Goal: Task Accomplishment & Management: Manage account settings

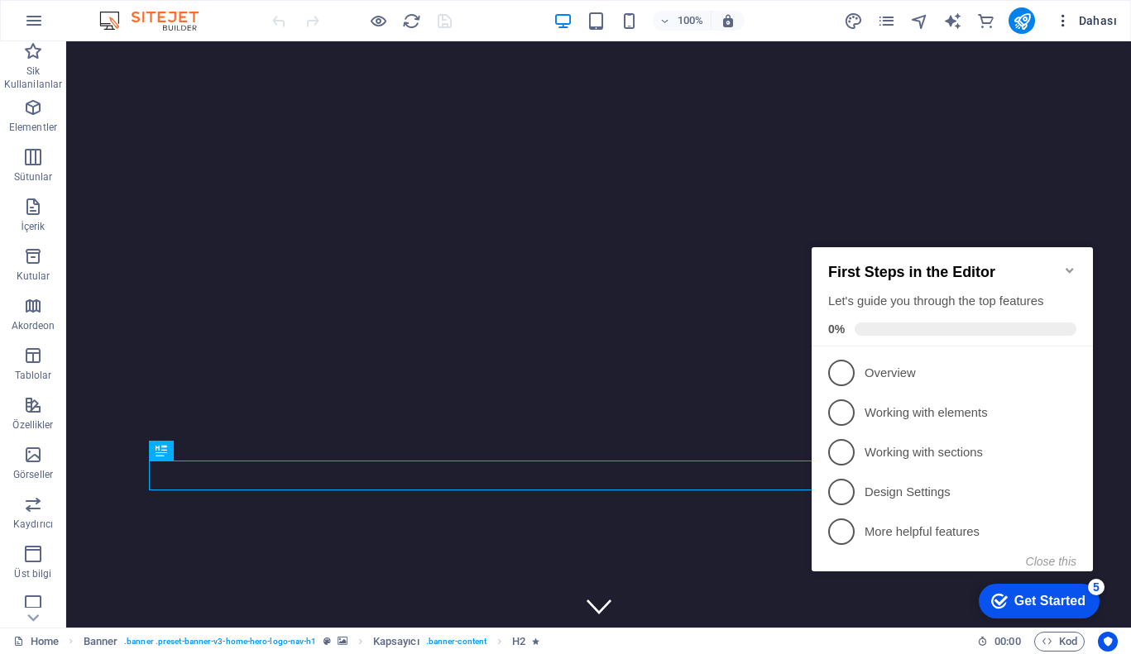
click at [1061, 17] on icon "button" at bounding box center [1063, 20] width 17 height 17
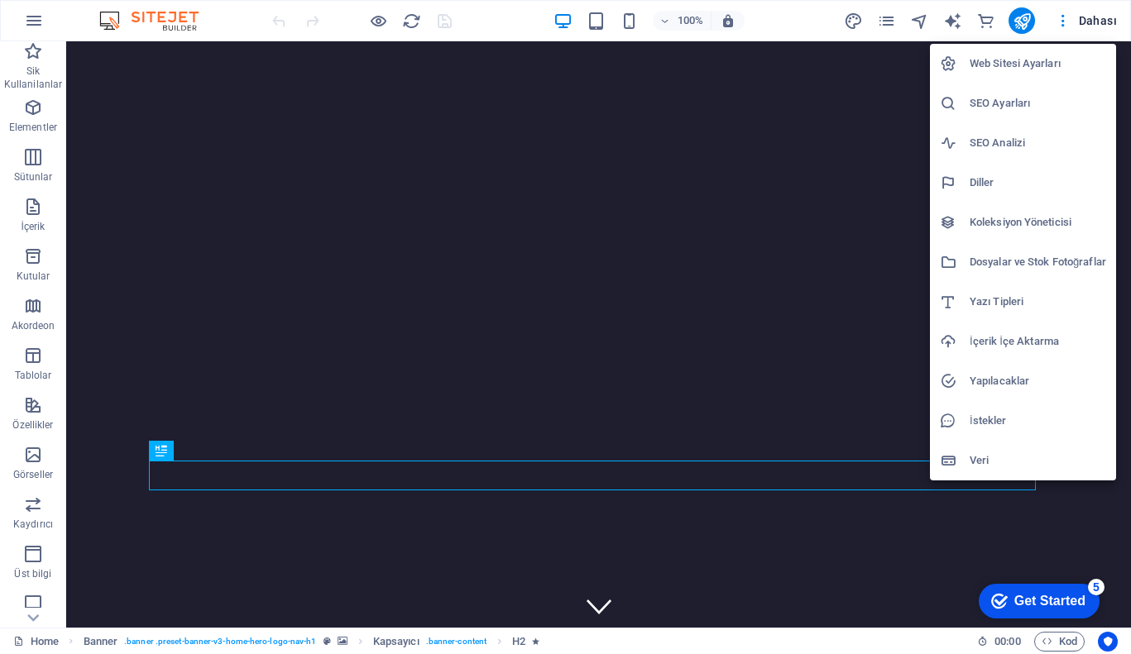
click at [1019, 60] on h6 "Web Sitesi Ayarları" at bounding box center [1038, 64] width 137 height 20
select select "165"
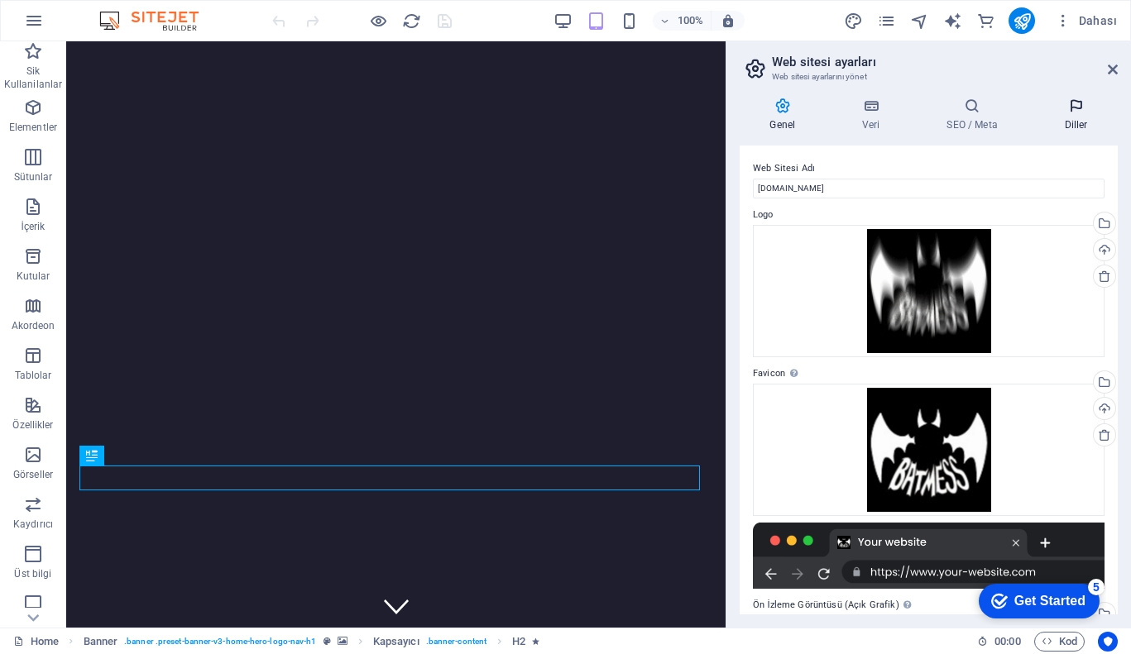
click at [1078, 120] on h4 "Diller" at bounding box center [1076, 115] width 84 height 35
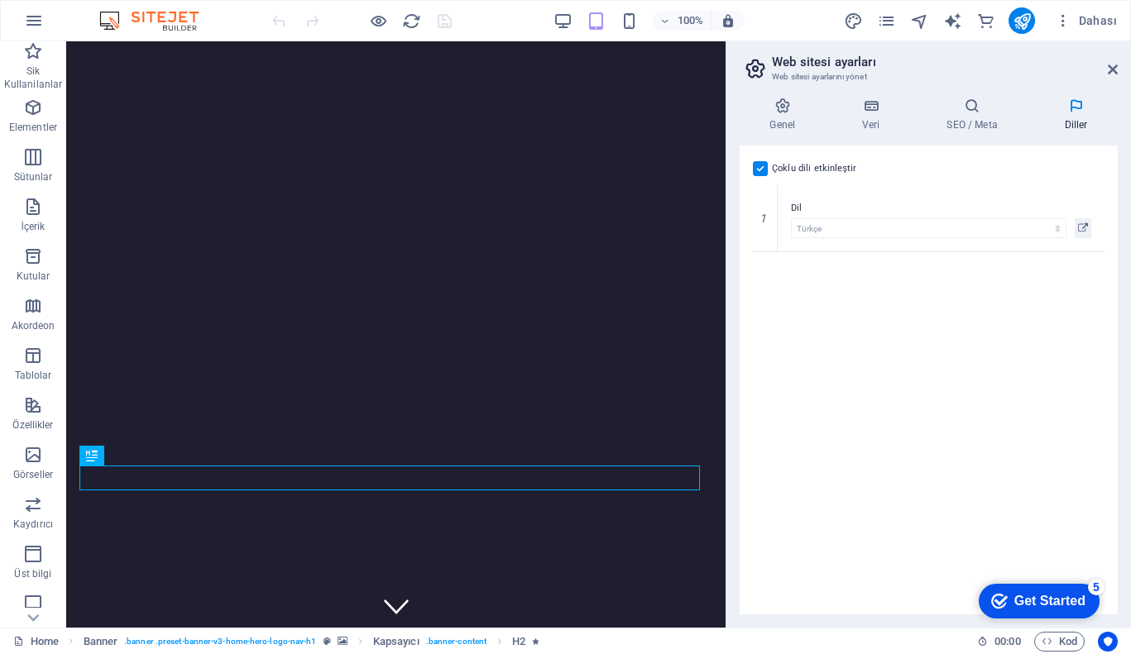
click at [758, 167] on label at bounding box center [760, 168] width 15 height 15
click at [0, 0] on input "Çoklu dili etkinleştir Çoklu dili silmek için tek bir dil kalana kadar tüm dill…" at bounding box center [0, 0] width 0 height 0
click at [956, 16] on icon "text_generator" at bounding box center [952, 21] width 19 height 19
select select "English"
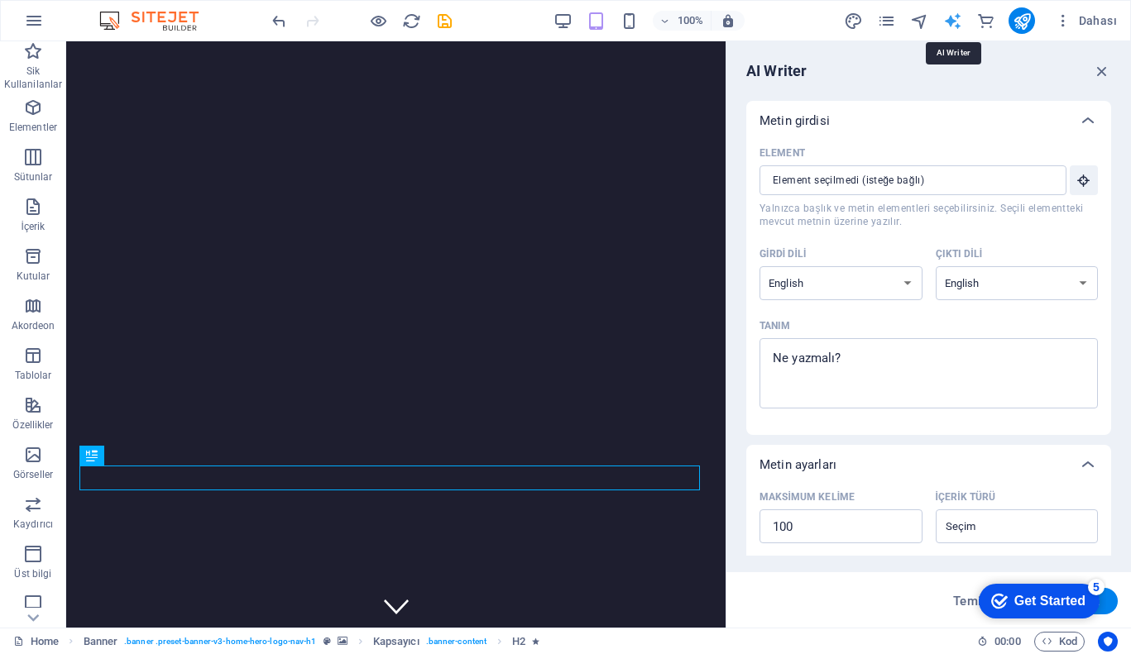
click at [952, 14] on icon "text_generator" at bounding box center [952, 21] width 19 height 19
click at [920, 18] on icon "navigator" at bounding box center [919, 21] width 19 height 19
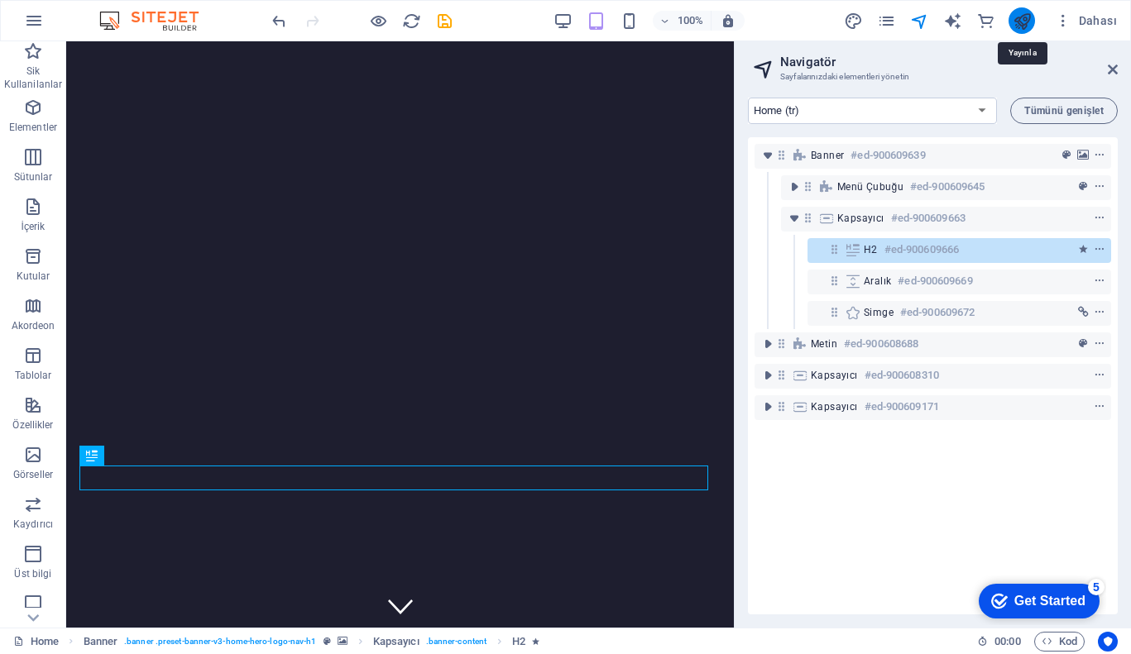
click at [1026, 16] on icon "publish" at bounding box center [1022, 21] width 19 height 19
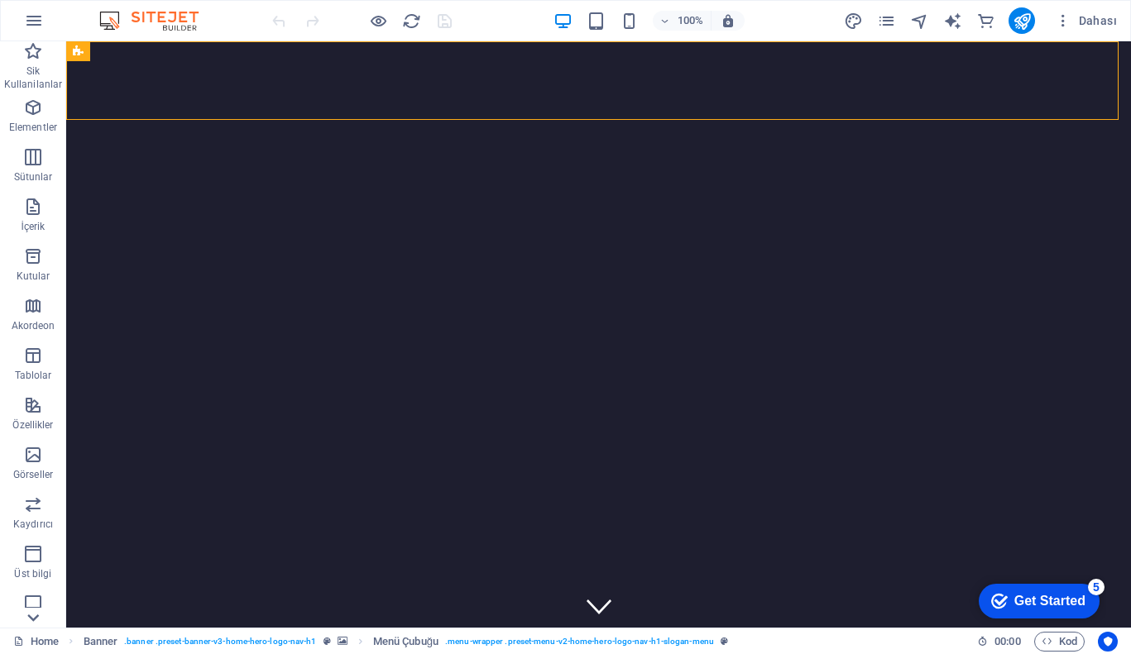
click at [31, 63] on icon at bounding box center [33, 51] width 23 height 23
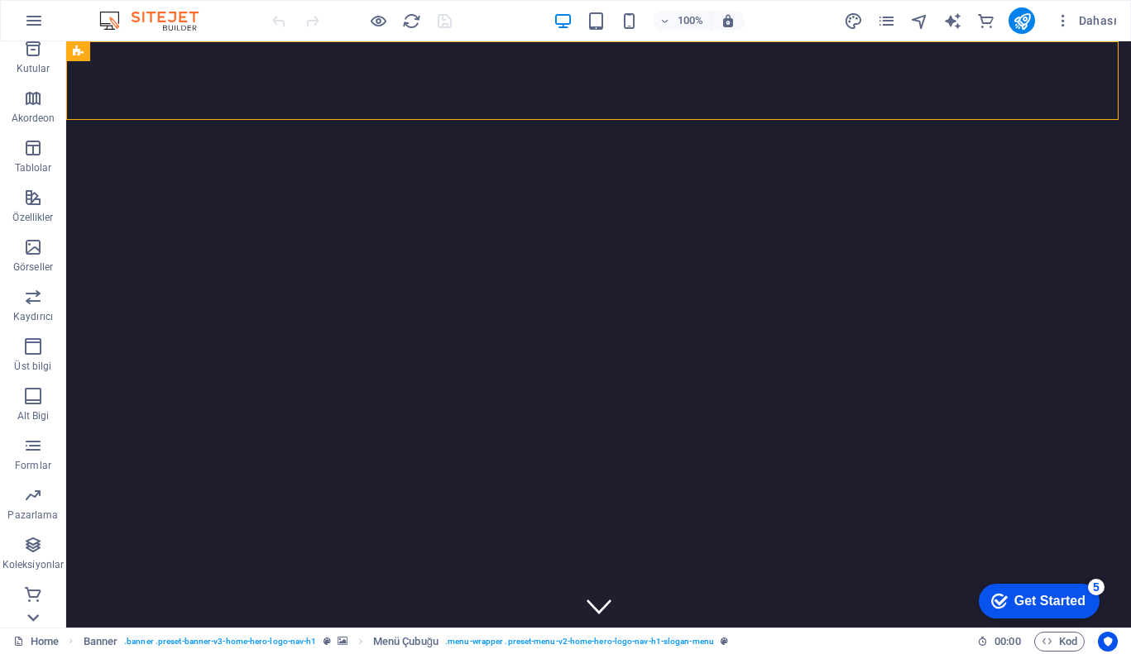
scroll to position [208, 0]
click at [31, 247] on icon "button" at bounding box center [33, 247] width 20 height 20
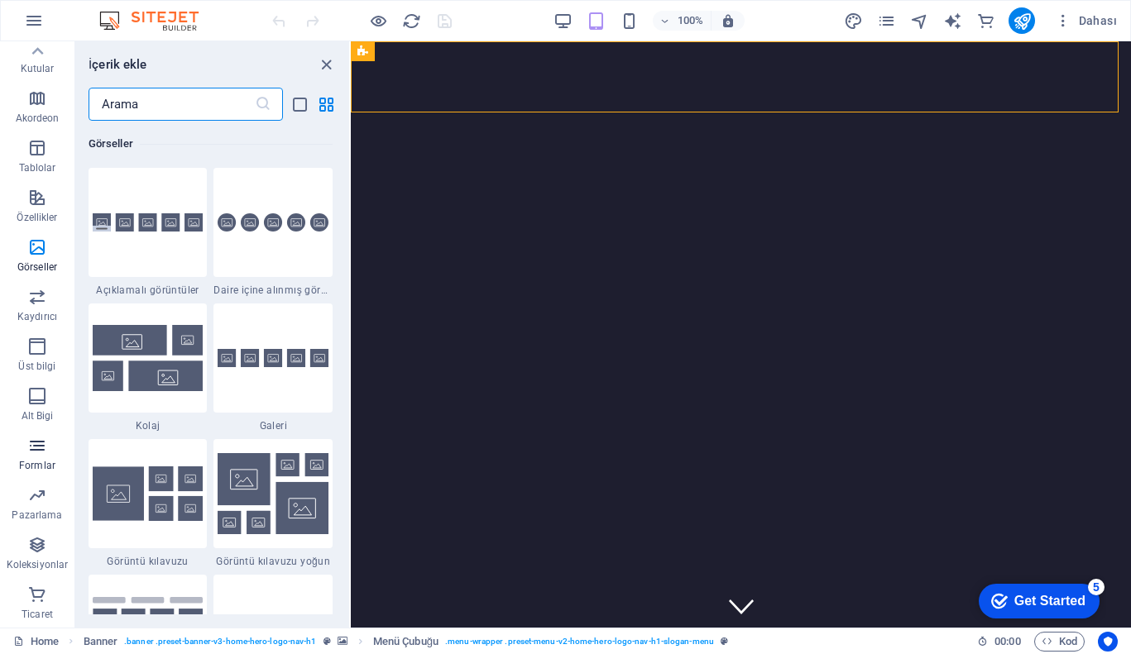
scroll to position [0, 0]
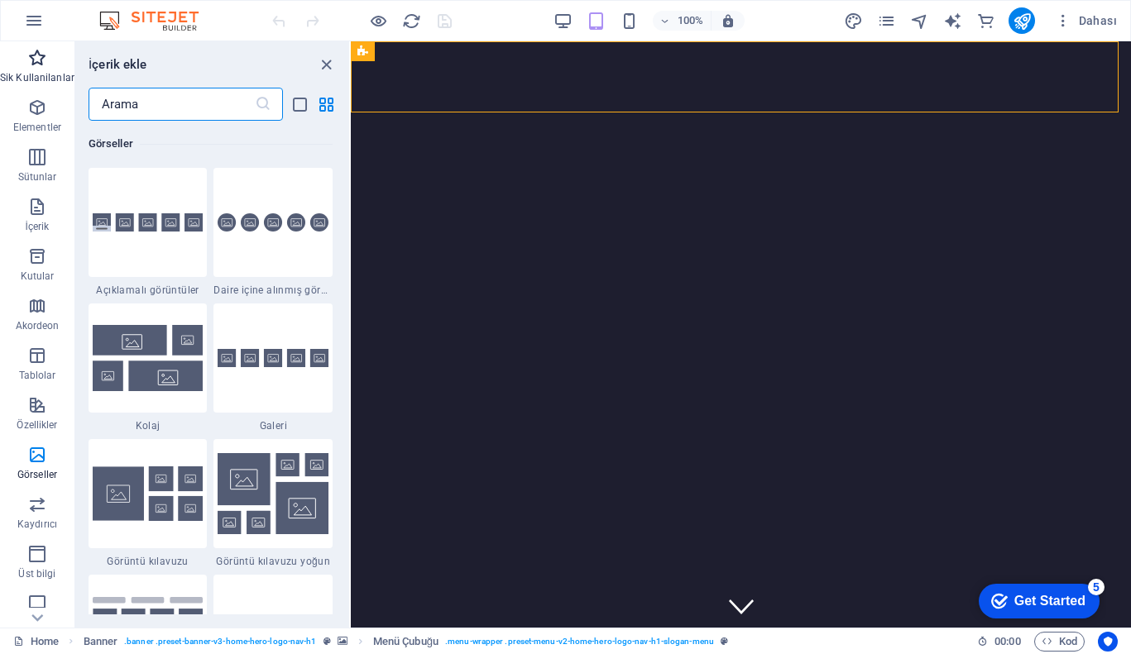
click at [37, 58] on icon "button" at bounding box center [37, 58] width 20 height 20
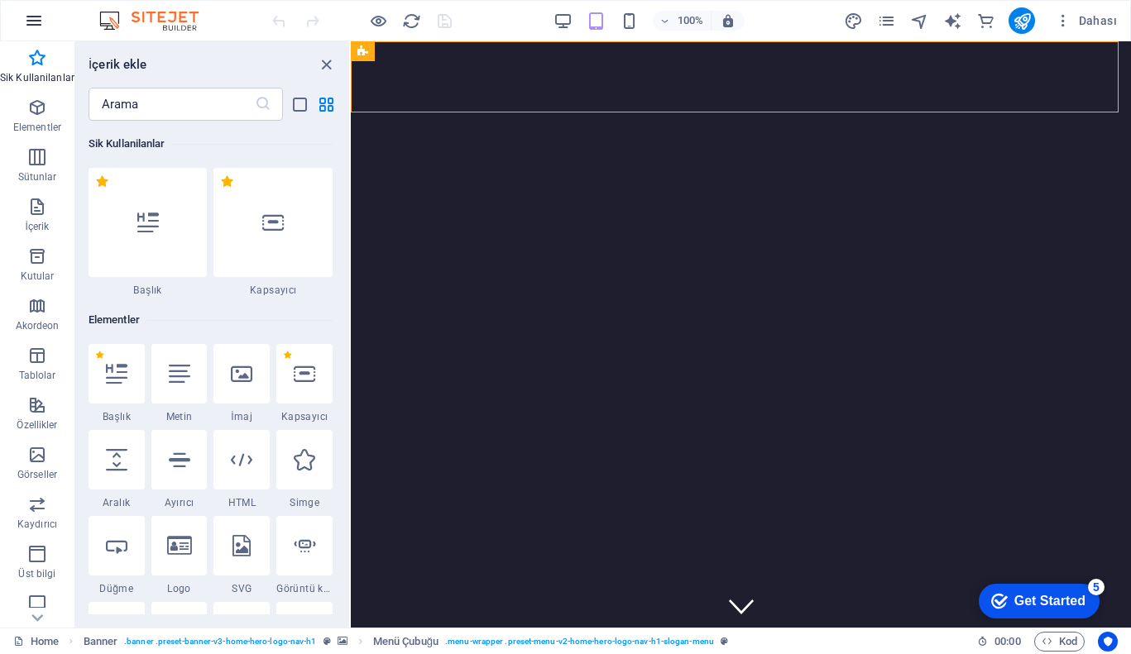
click at [36, 19] on icon "button" at bounding box center [34, 21] width 20 height 20
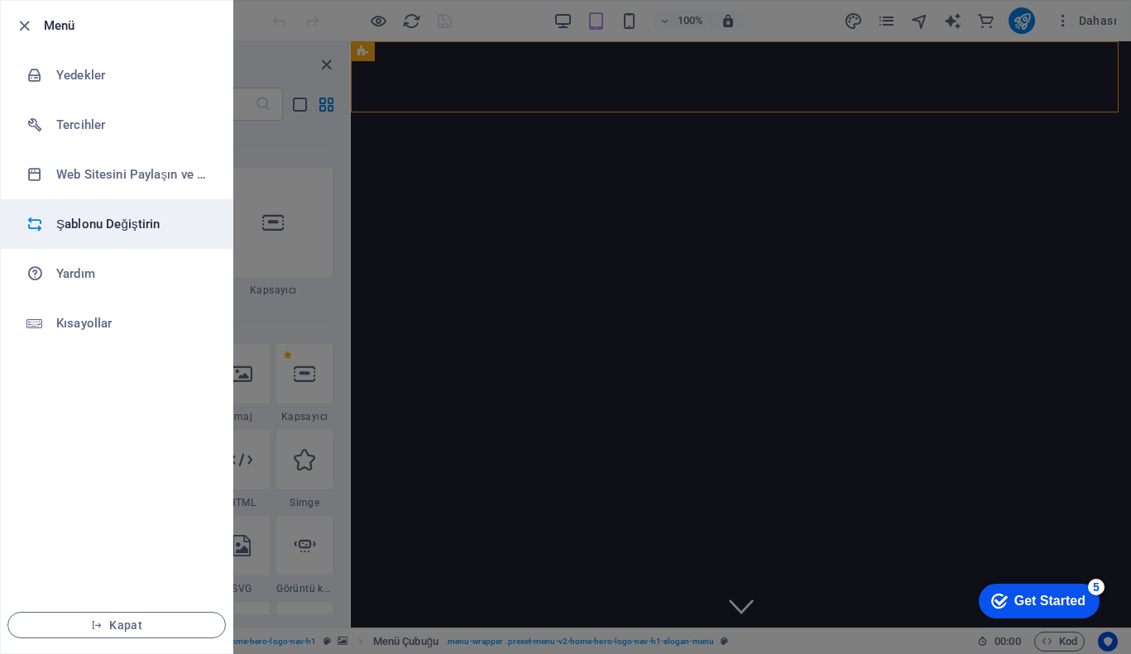
click at [126, 227] on h6 "Şablonu Değiştirin" at bounding box center [132, 224] width 153 height 20
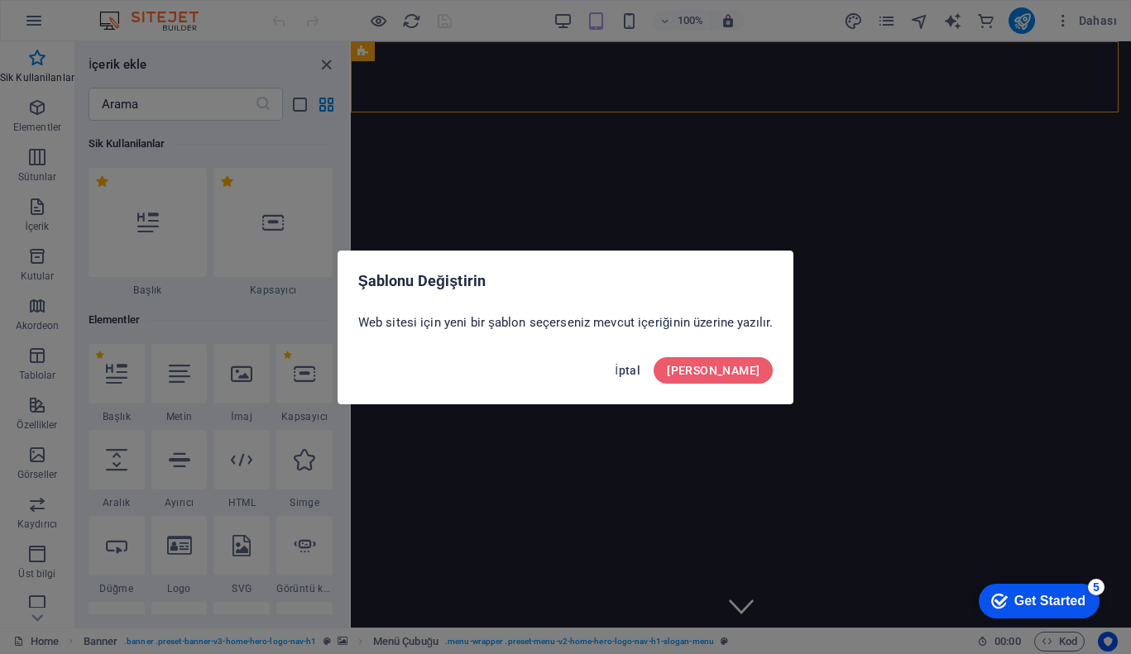
click at [640, 368] on span "İptal" at bounding box center [628, 370] width 26 height 13
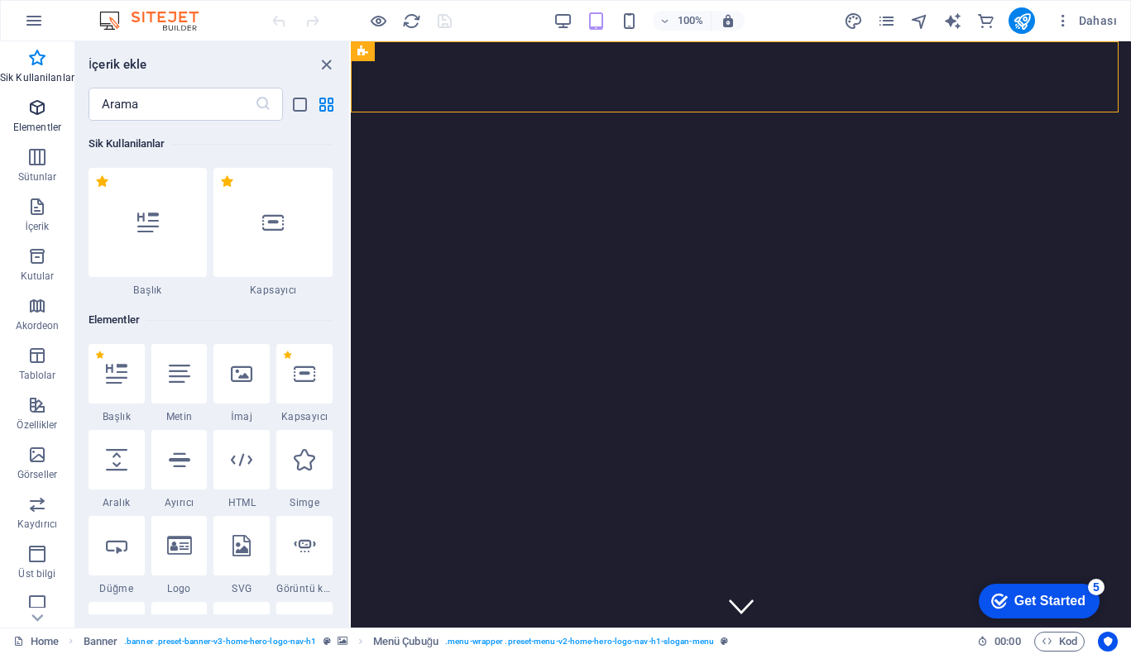
click at [43, 113] on icon "button" at bounding box center [37, 108] width 20 height 20
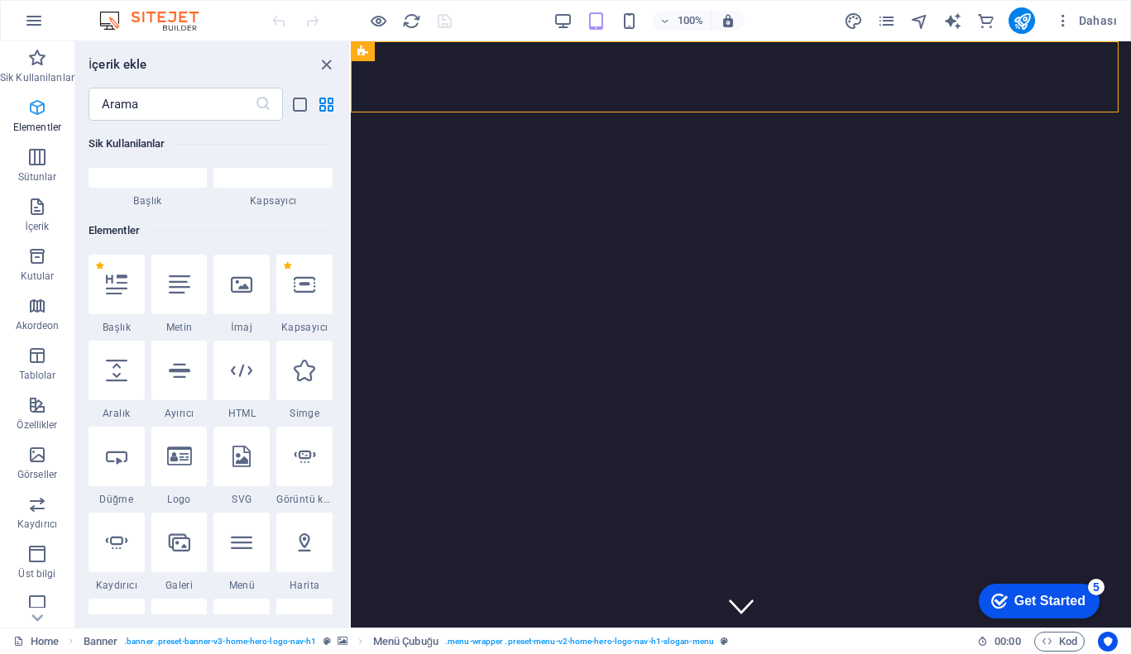
scroll to position [176, 0]
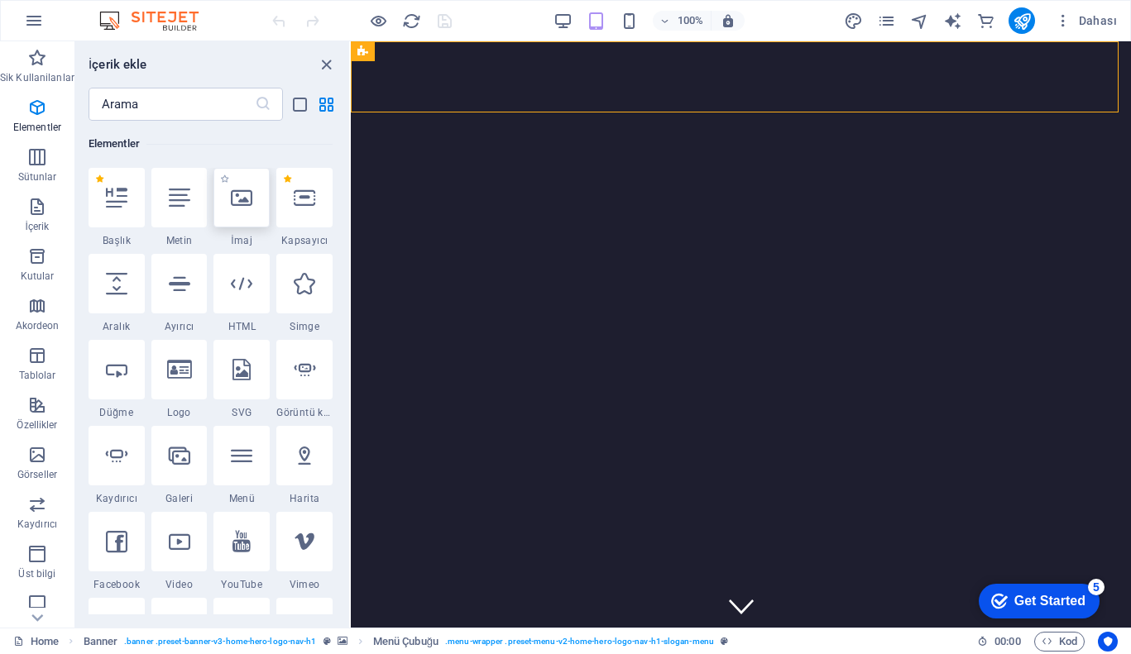
click at [238, 217] on div at bounding box center [241, 198] width 56 height 60
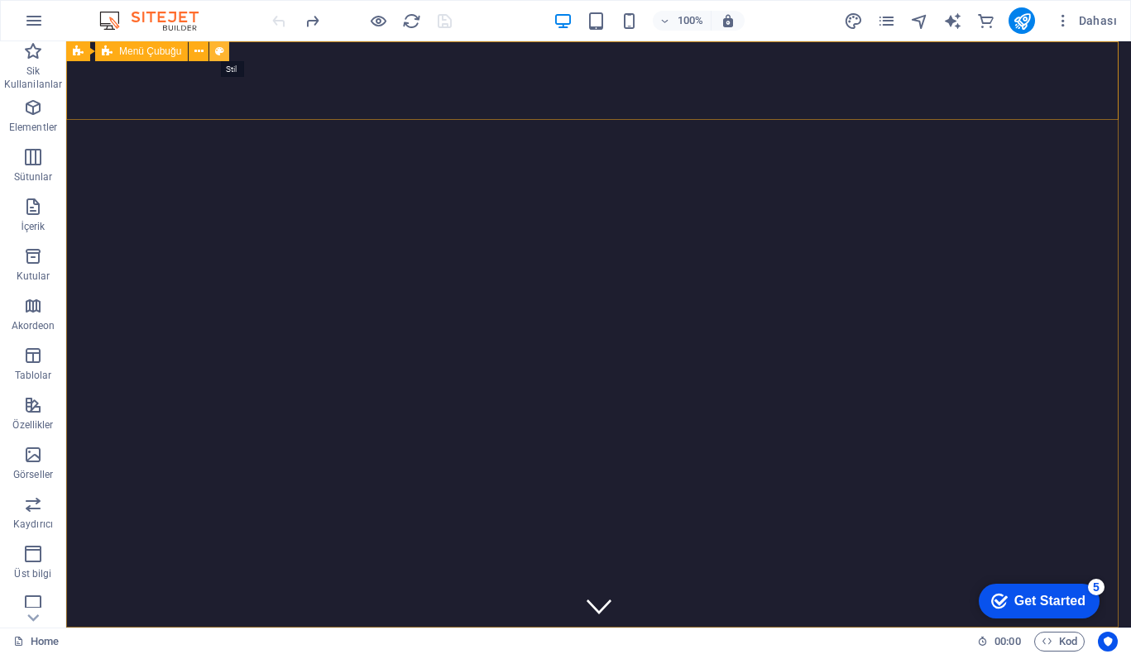
click at [220, 50] on icon at bounding box center [219, 51] width 9 height 17
select select "rem"
select select "preset-menu-v2-home-hero-logo-nav-h1-slogan-menu"
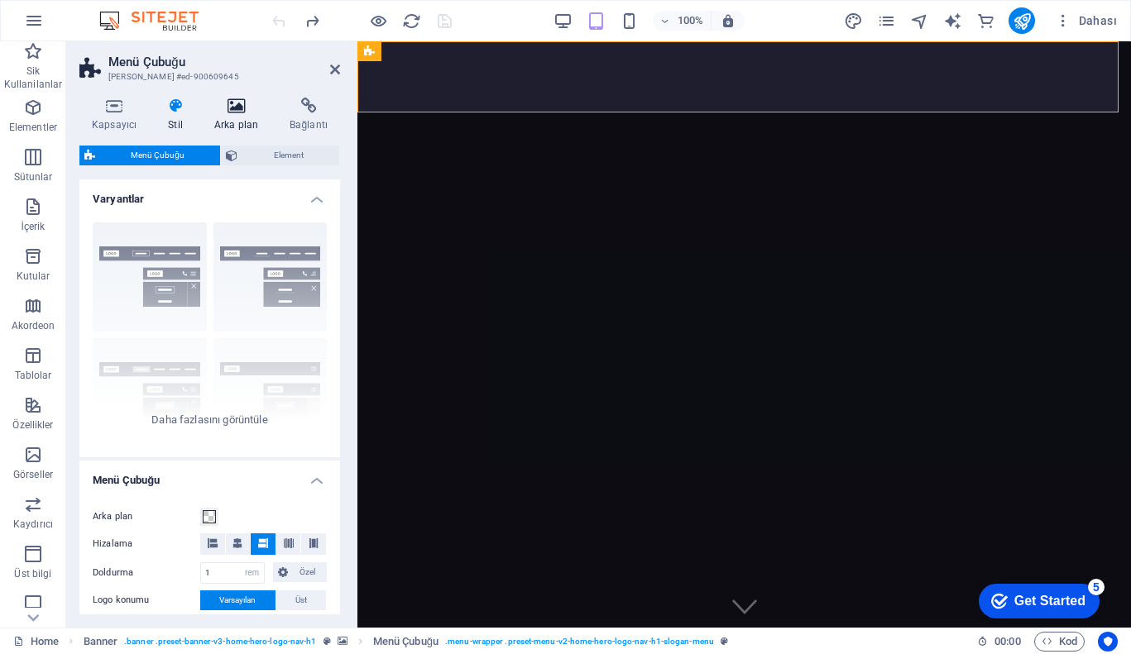
click at [238, 99] on icon at bounding box center [236, 106] width 69 height 17
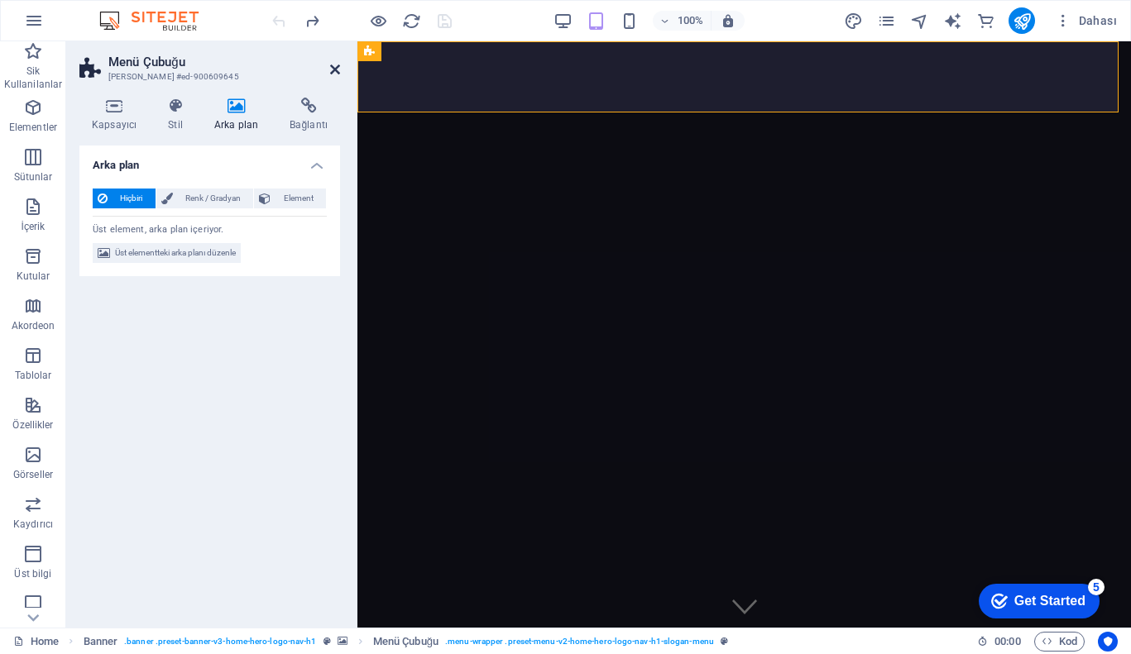
click at [332, 65] on icon at bounding box center [335, 69] width 10 height 13
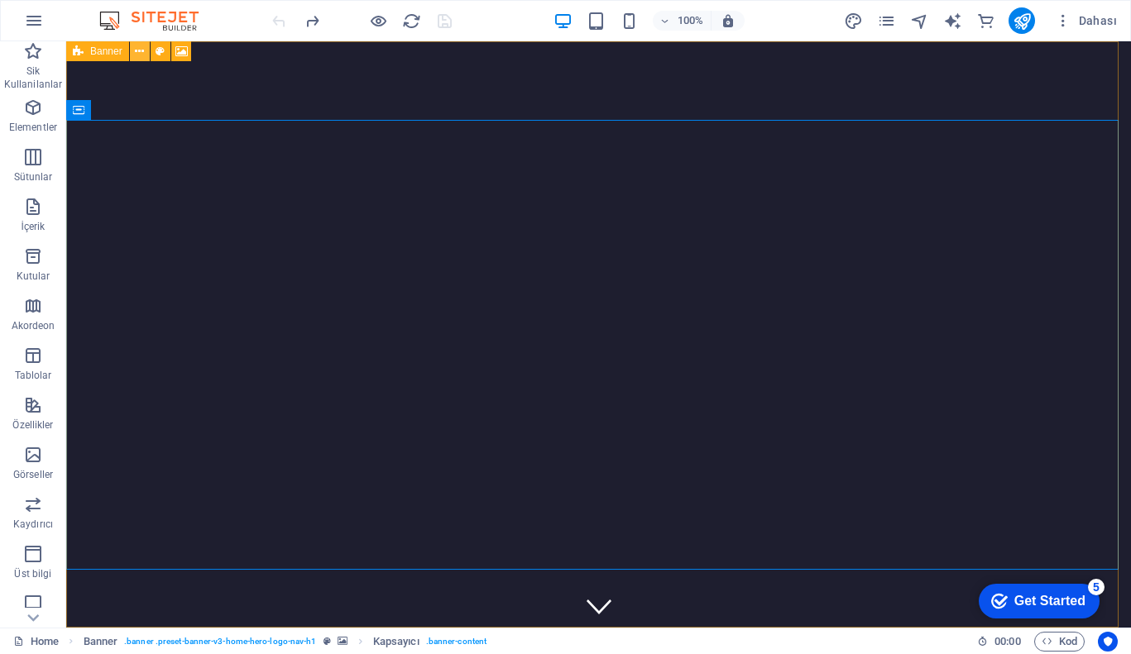
click at [145, 53] on button at bounding box center [140, 51] width 20 height 20
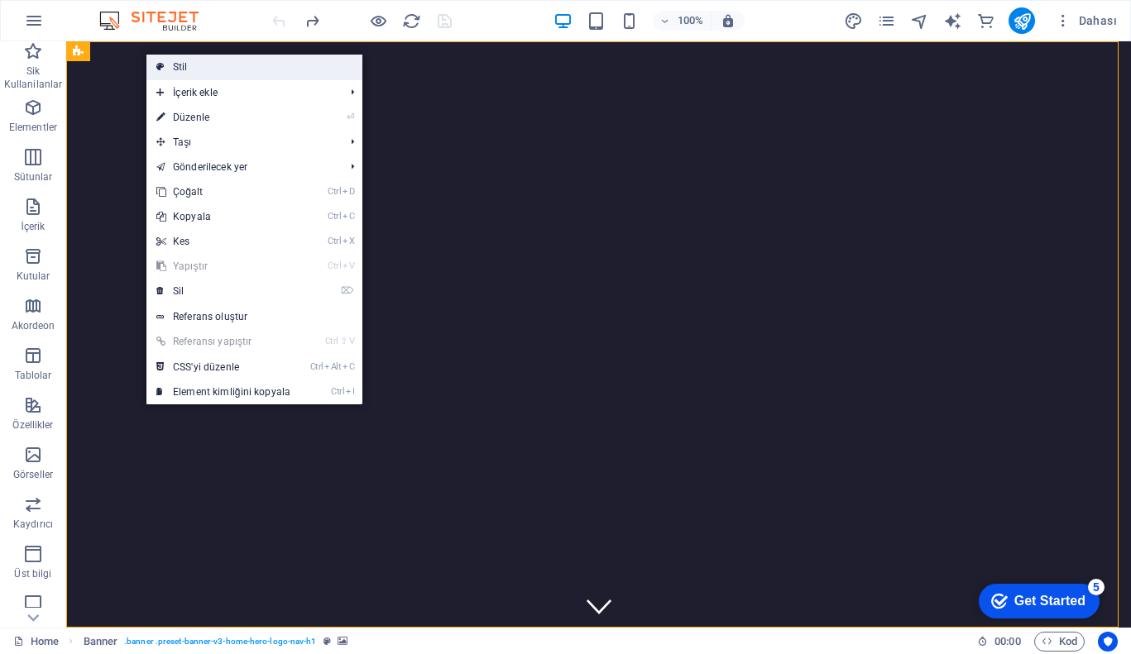
click at [206, 67] on link "Stil" at bounding box center [254, 67] width 216 height 25
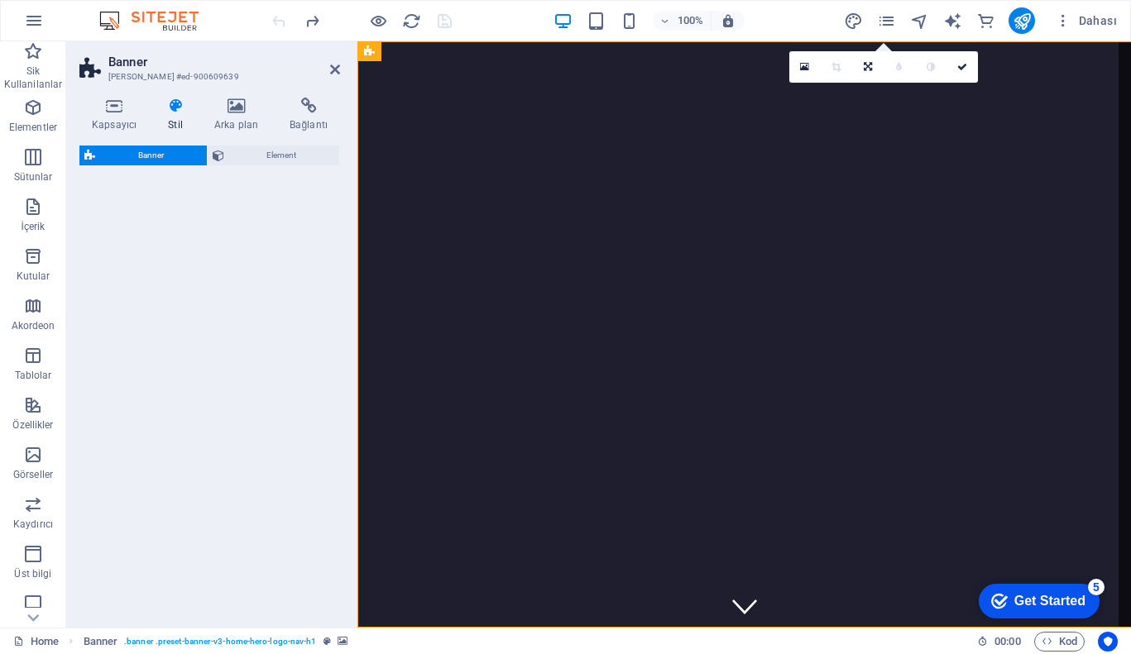
select select "preset-banner-v3-home-hero-logo-nav-h1"
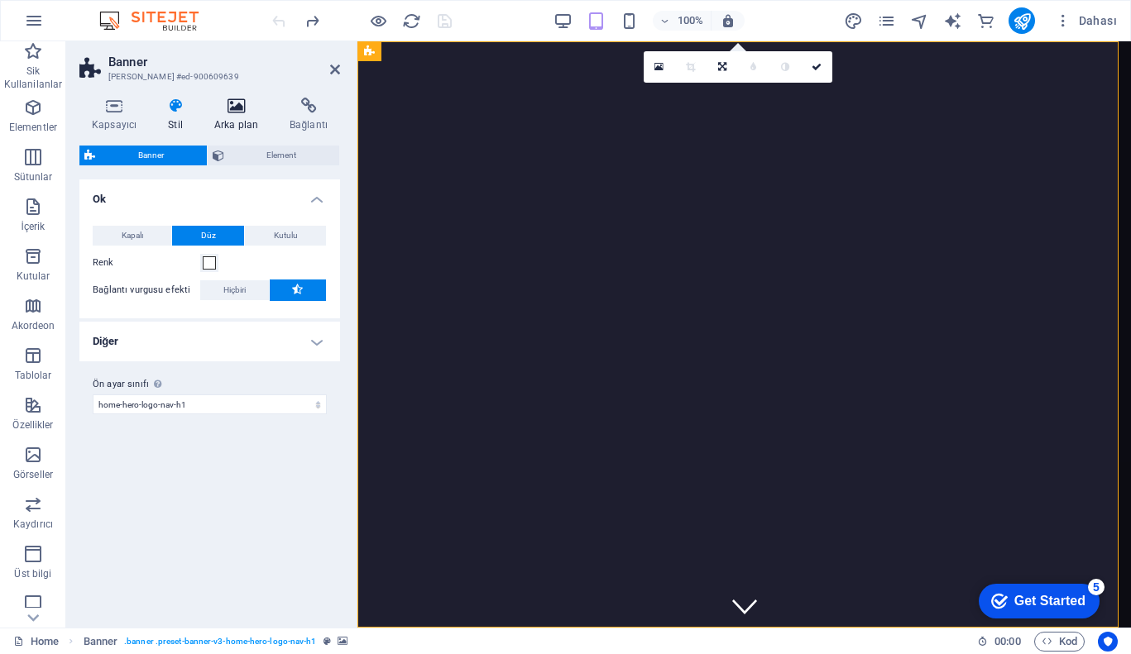
click at [232, 105] on icon at bounding box center [236, 106] width 69 height 17
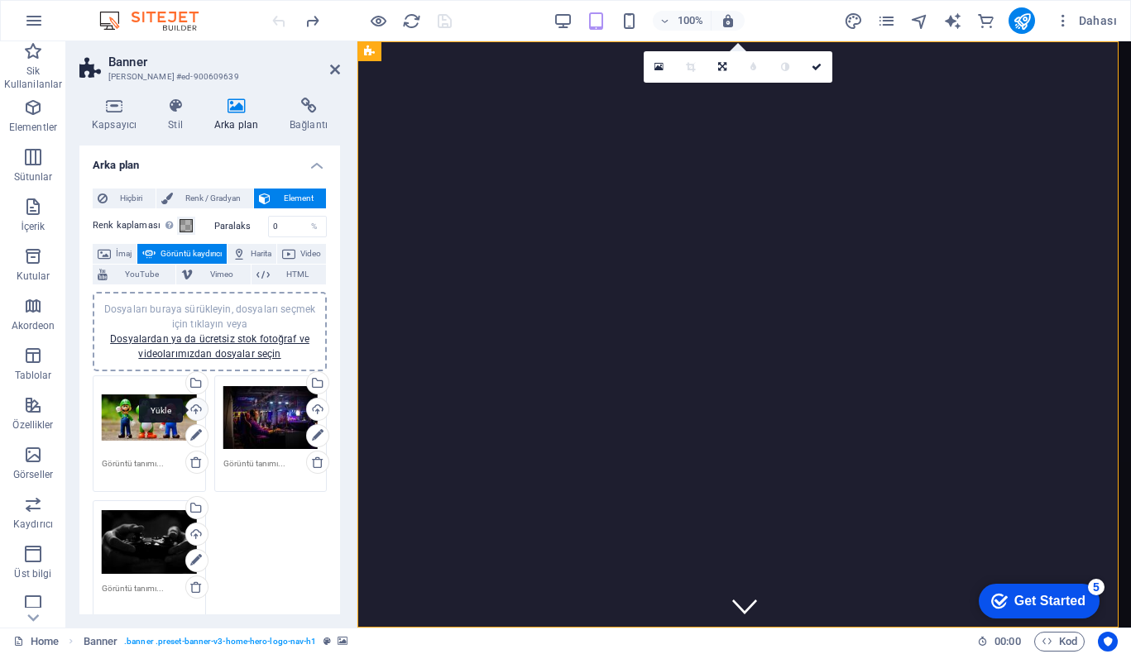
click at [194, 413] on div "Yükle" at bounding box center [195, 411] width 25 height 25
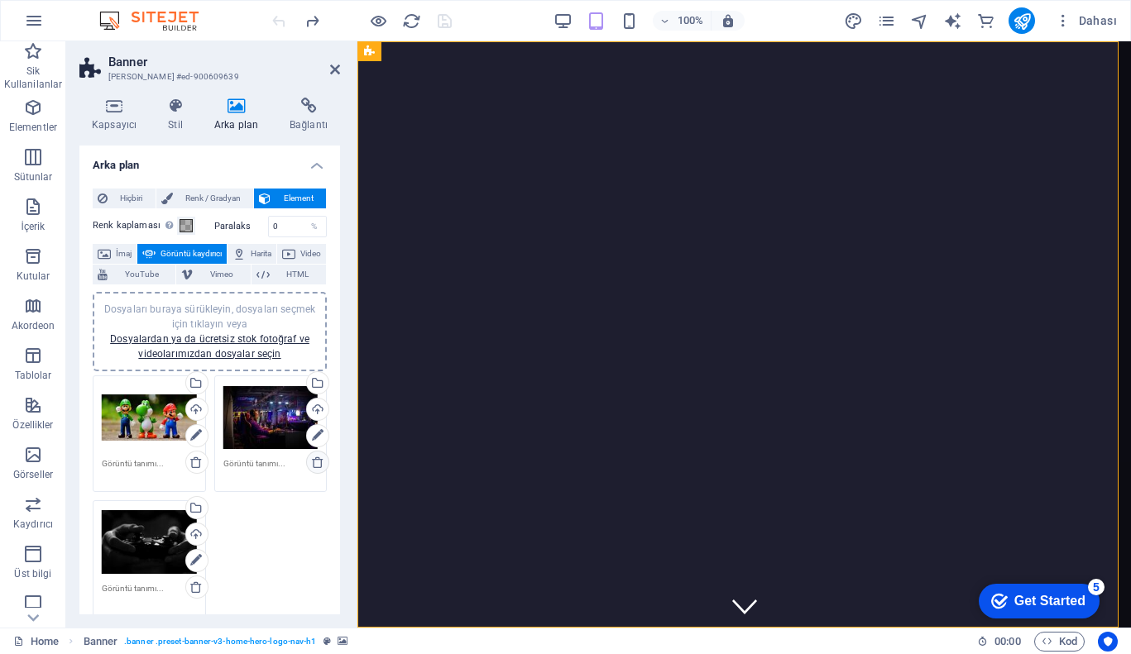
click at [316, 472] on link at bounding box center [317, 462] width 23 height 23
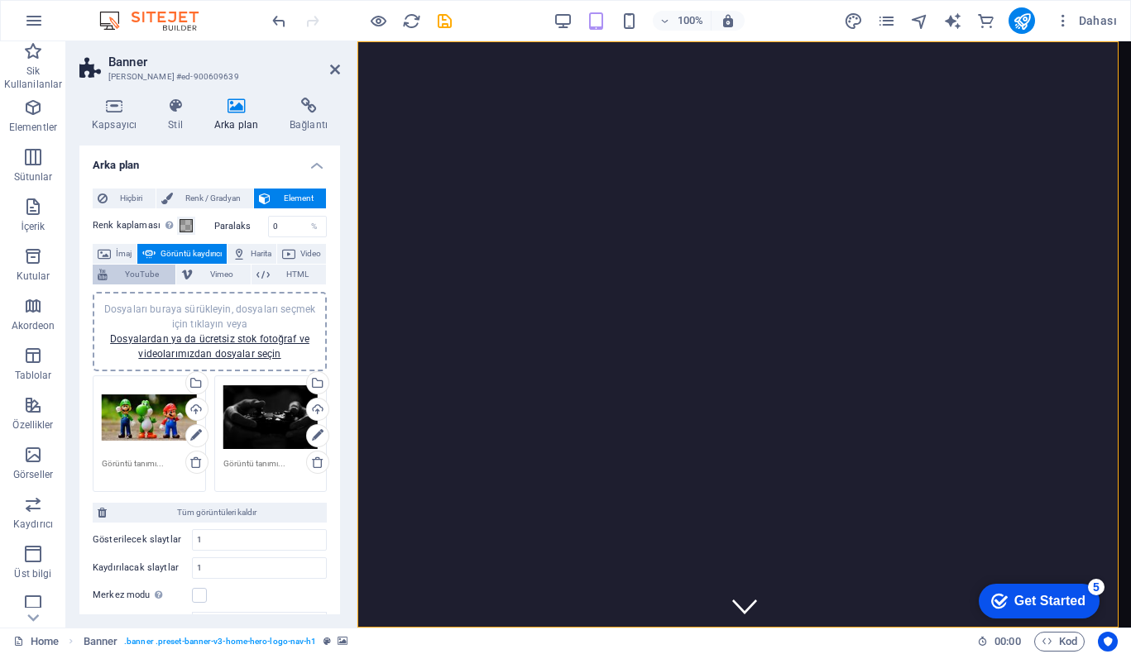
click at [170, 283] on span "YouTube" at bounding box center [142, 275] width 58 height 20
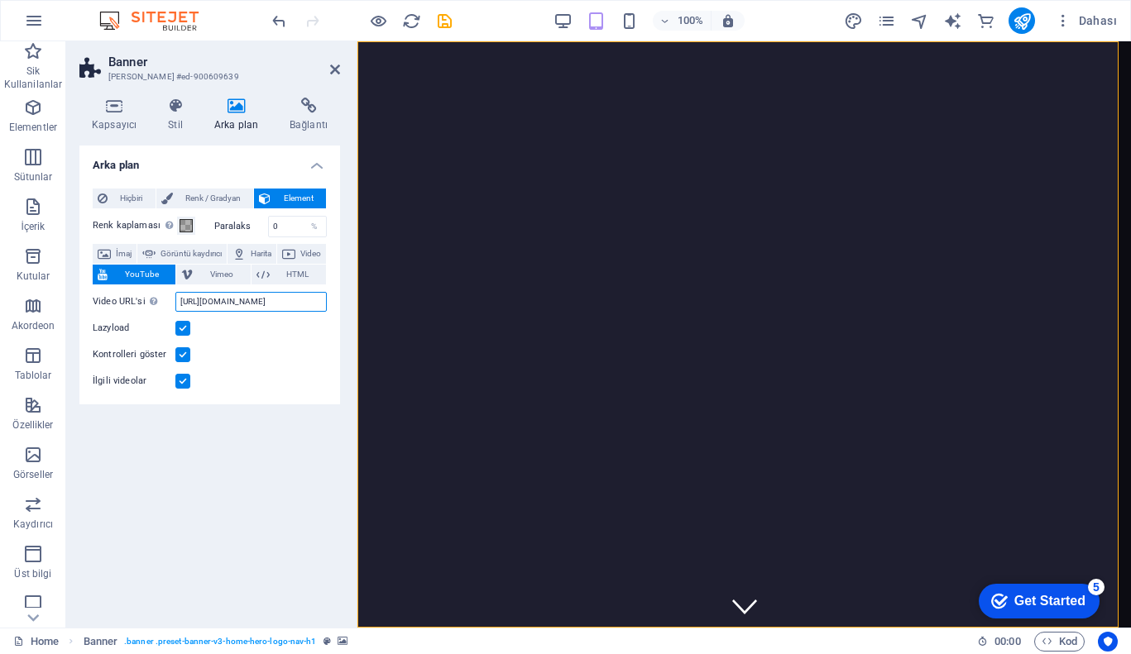
click at [259, 304] on input "[URL][DOMAIN_NAME]" at bounding box center [250, 302] width 151 height 20
paste input "[DOMAIN_NAME][URL]"
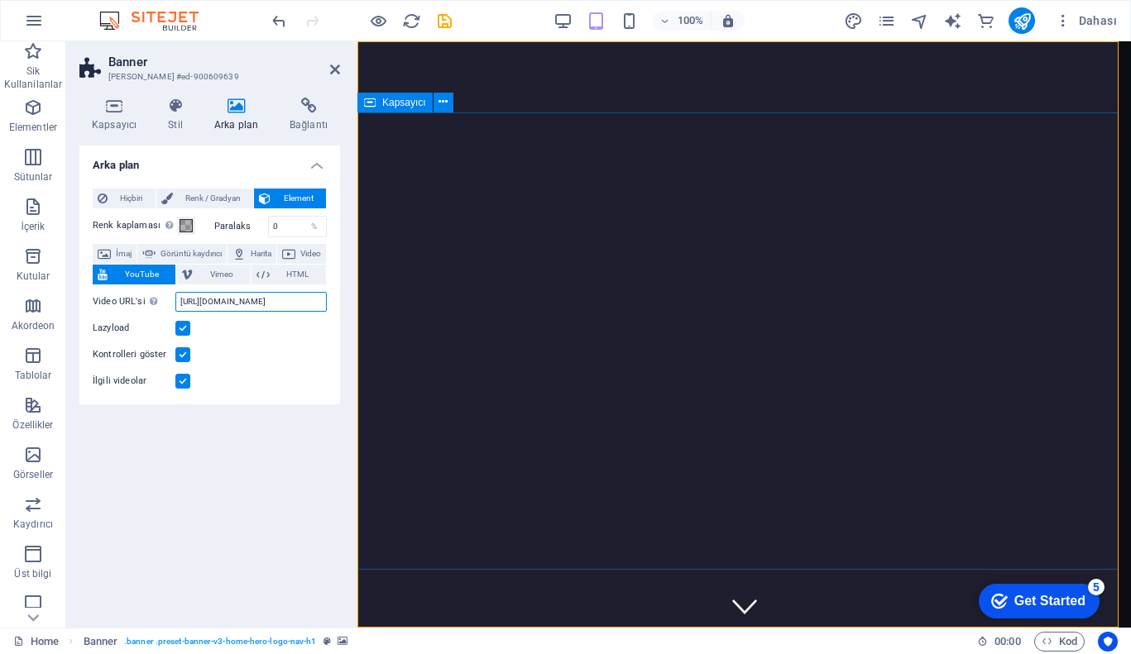
type input "[URL][DOMAIN_NAME]"
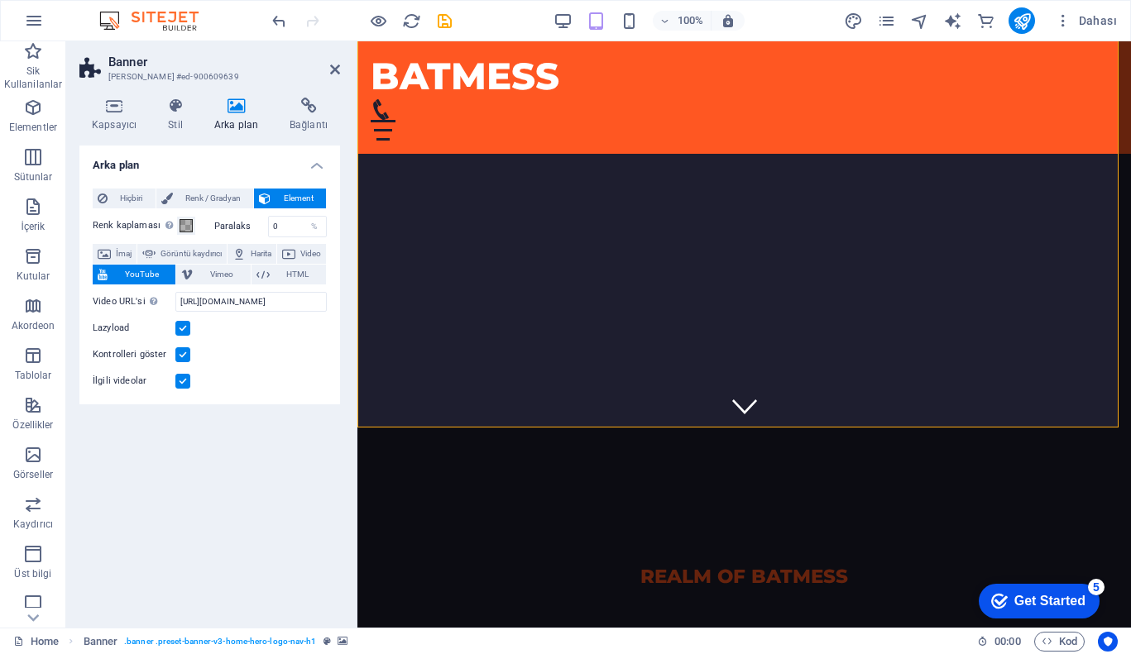
scroll to position [0, 0]
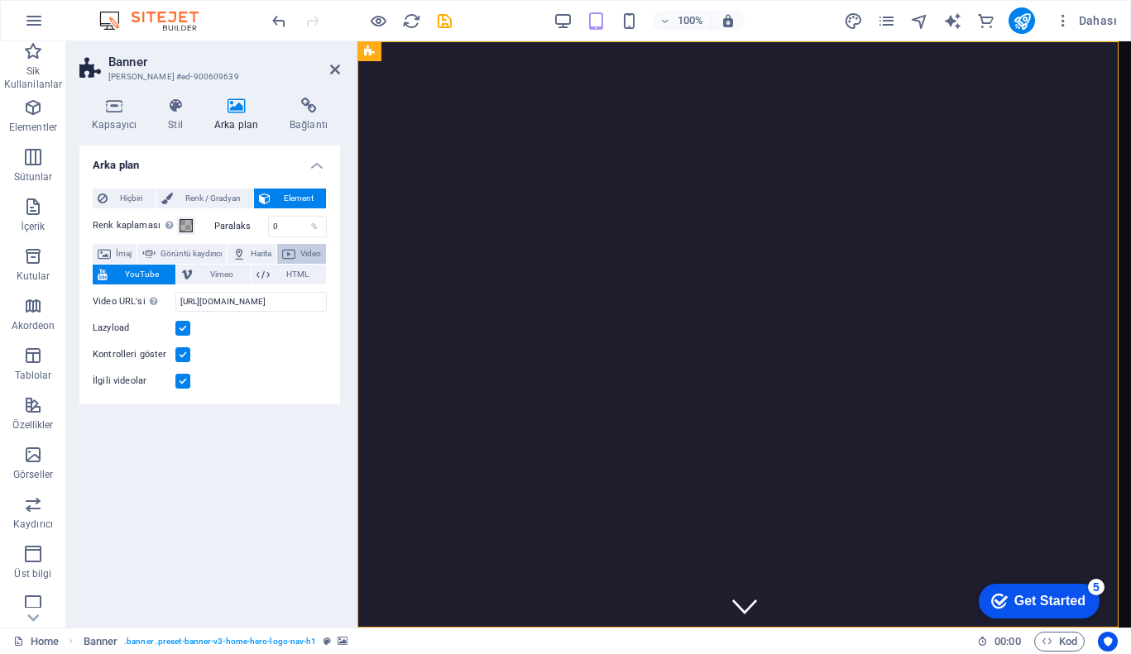
click at [300, 264] on span "Video" at bounding box center [310, 254] width 21 height 20
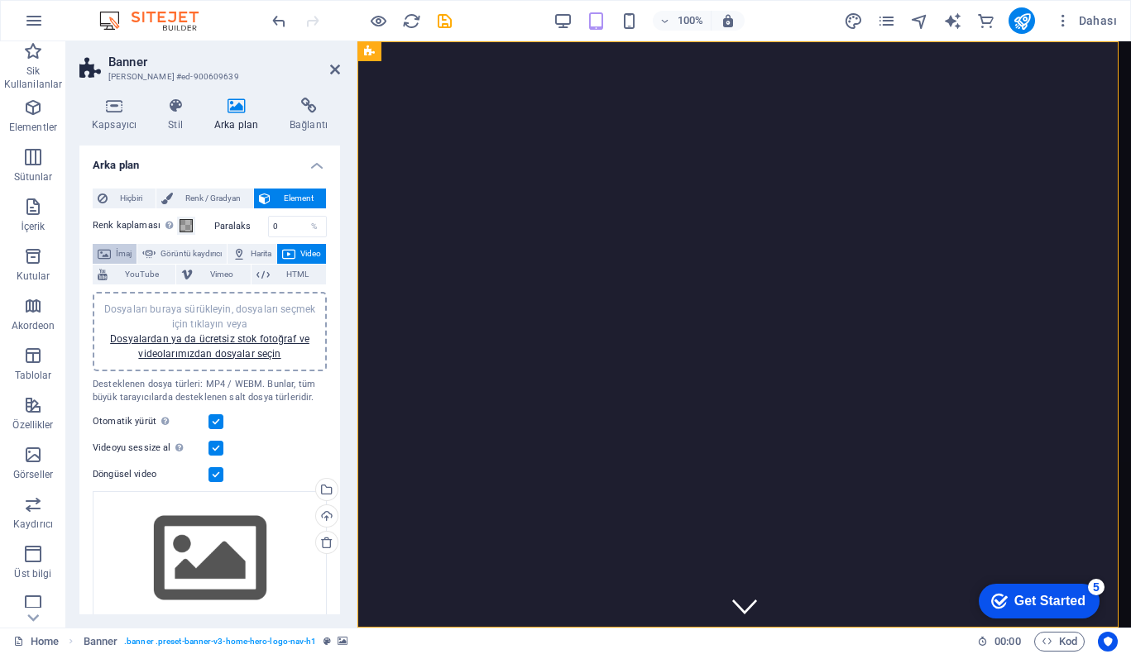
click at [127, 255] on span "İmaj" at bounding box center [124, 254] width 16 height 20
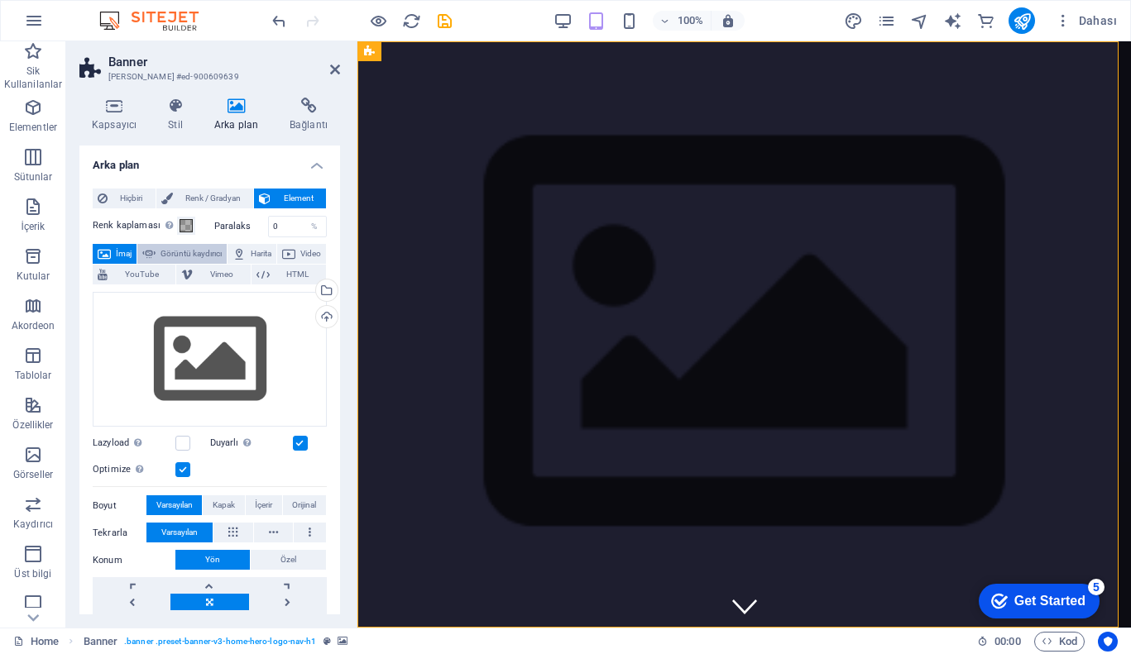
click at [184, 252] on span "Görüntü kaydırıcı" at bounding box center [190, 254] width 61 height 20
select select "ms"
select select "s"
select select "progressive"
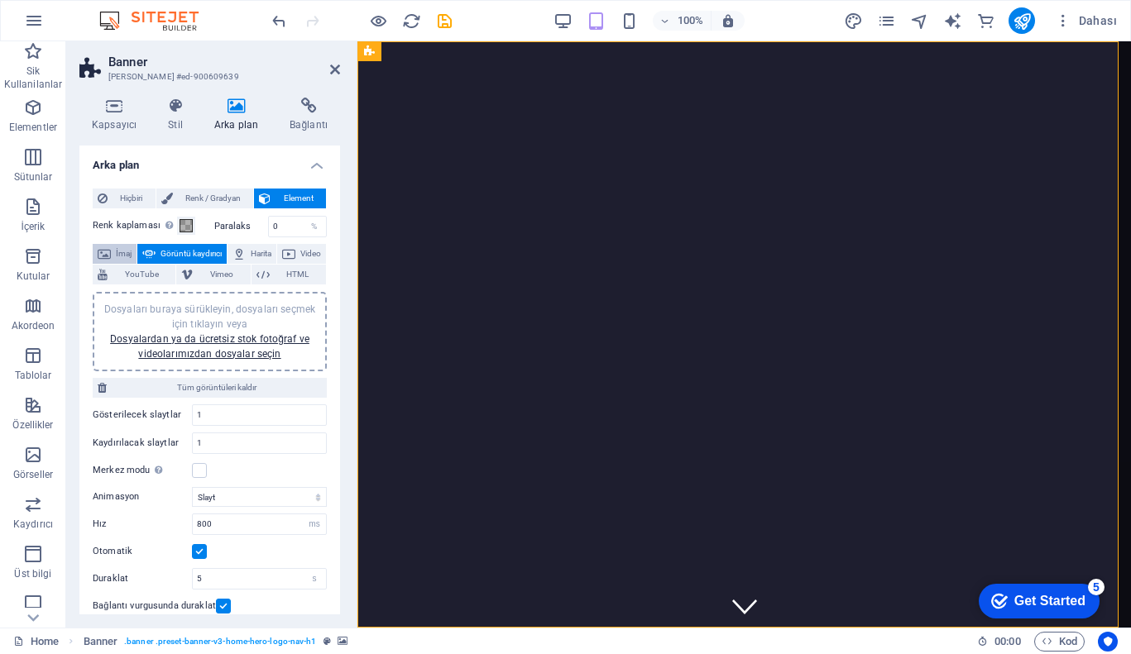
click at [131, 253] on span "İmaj" at bounding box center [124, 254] width 16 height 20
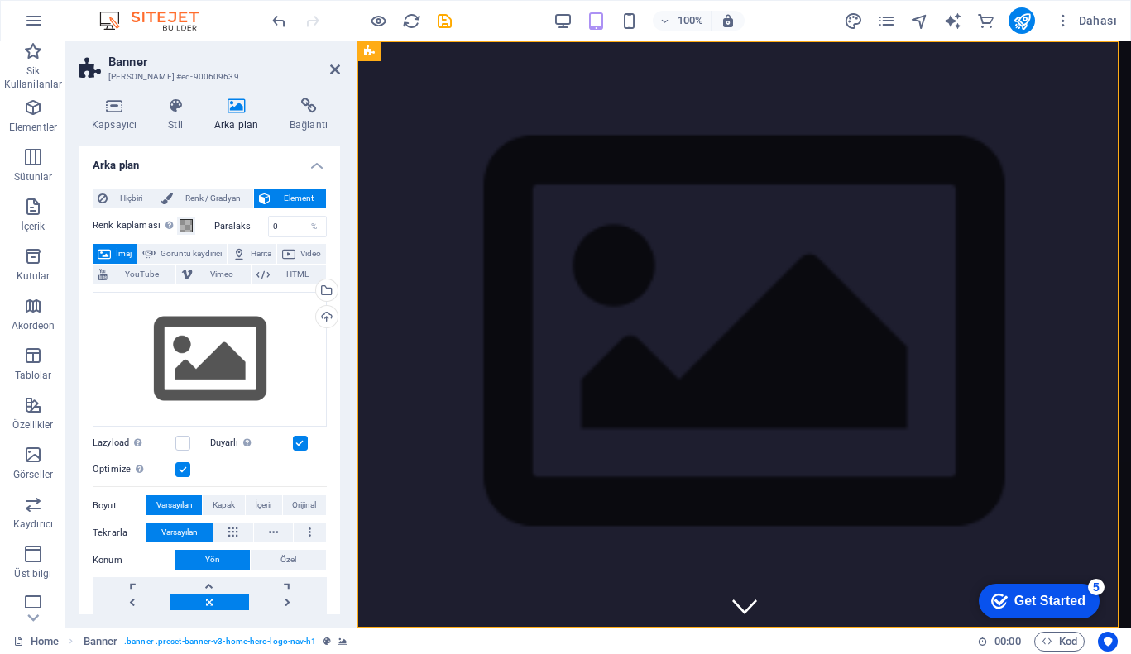
click at [246, 99] on icon at bounding box center [236, 106] width 69 height 17
click at [217, 197] on span "Renk / Gradyan" at bounding box center [213, 199] width 71 height 20
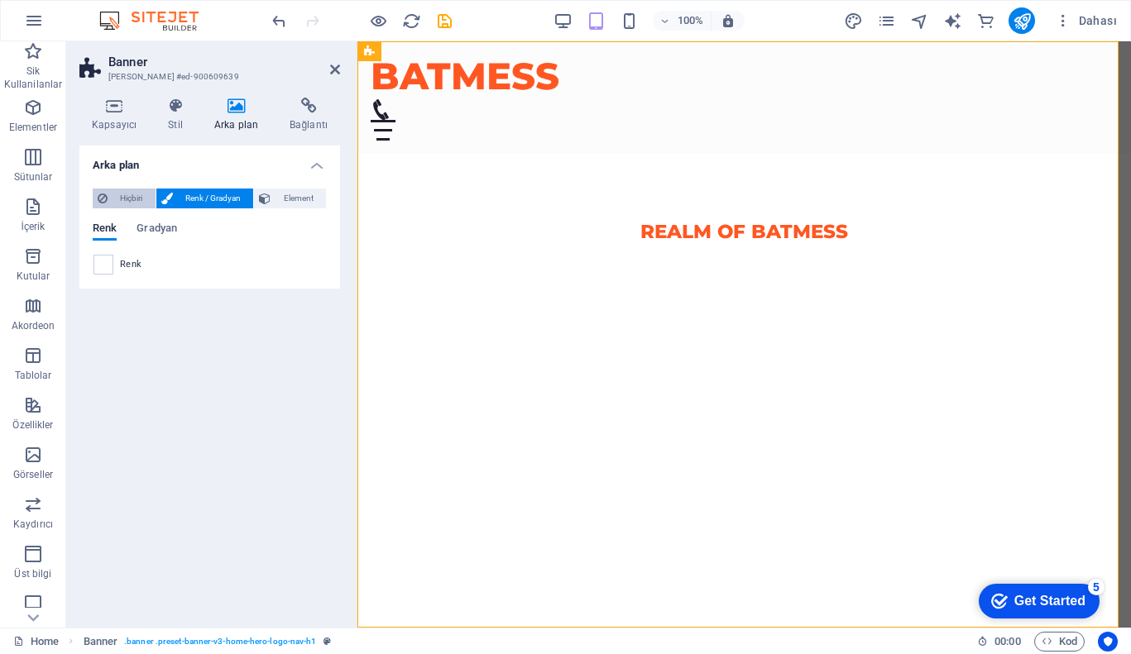
click at [141, 194] on span "Hiçbiri" at bounding box center [132, 199] width 38 height 20
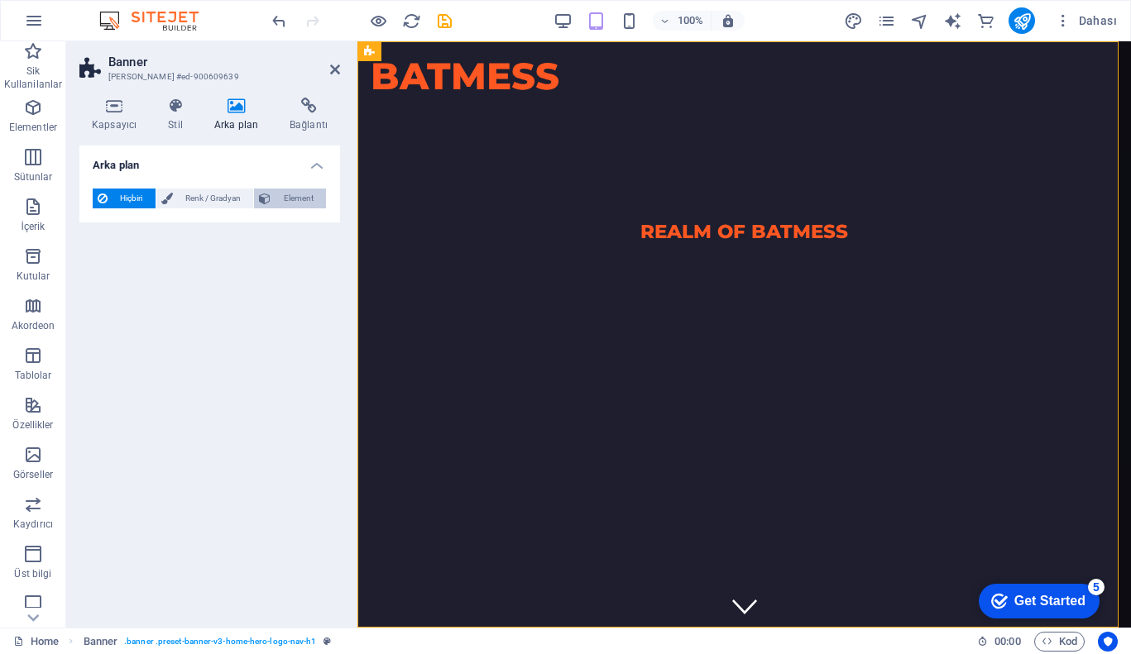
click at [282, 196] on span "Element" at bounding box center [298, 199] width 46 height 20
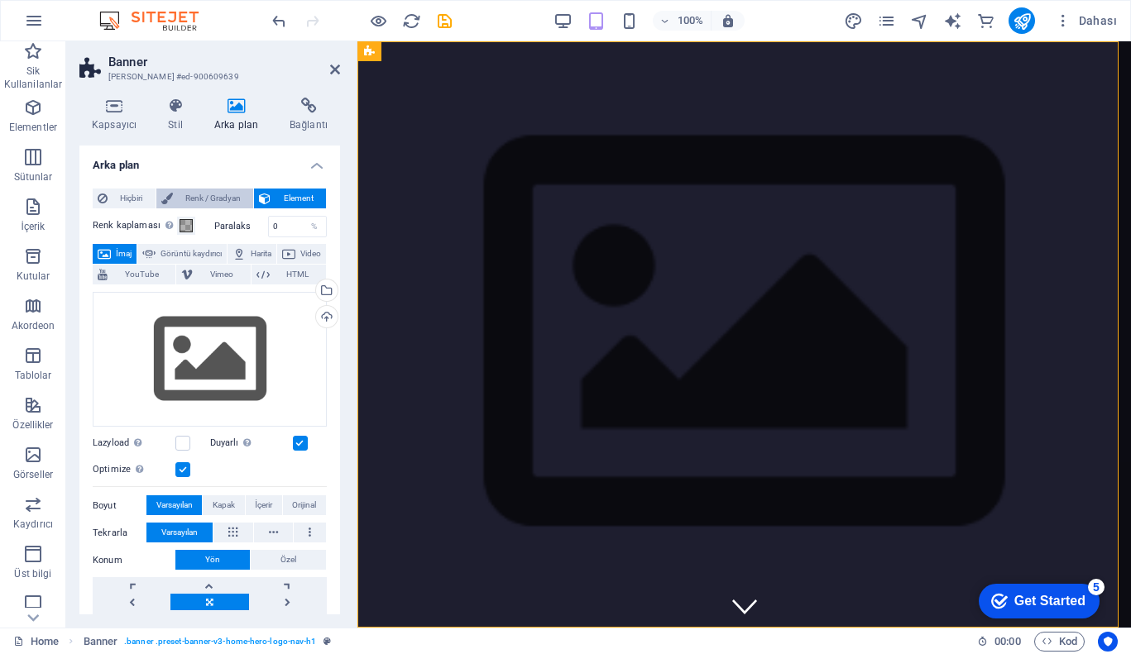
click at [223, 195] on span "Renk / Gradyan" at bounding box center [213, 199] width 71 height 20
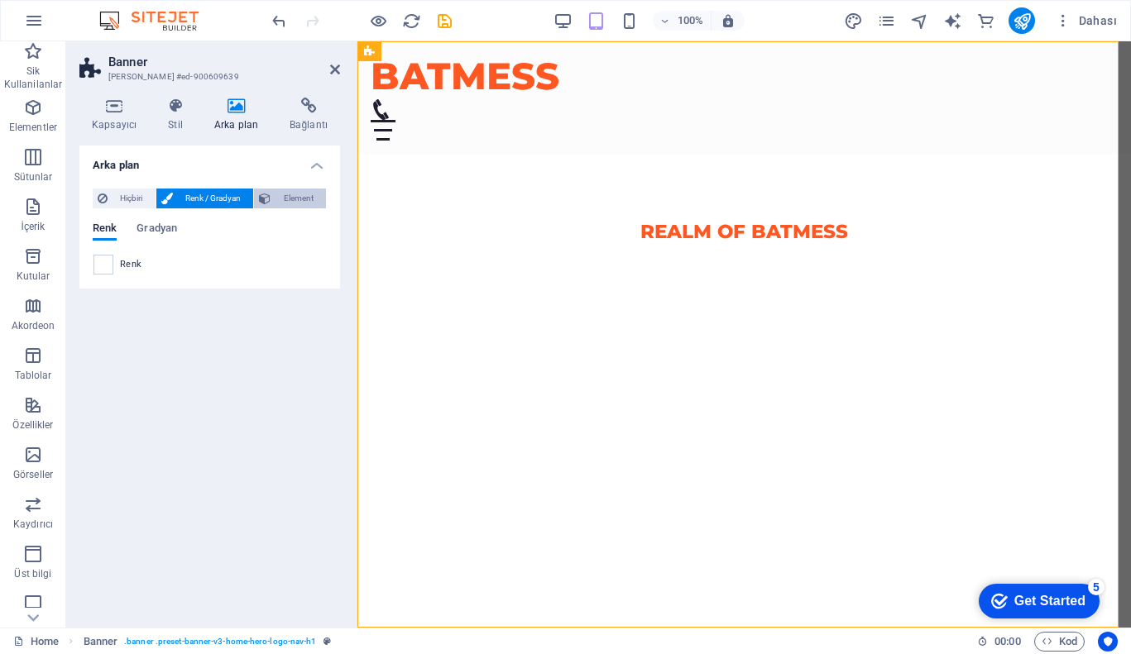
click at [281, 196] on span "Element" at bounding box center [298, 199] width 46 height 20
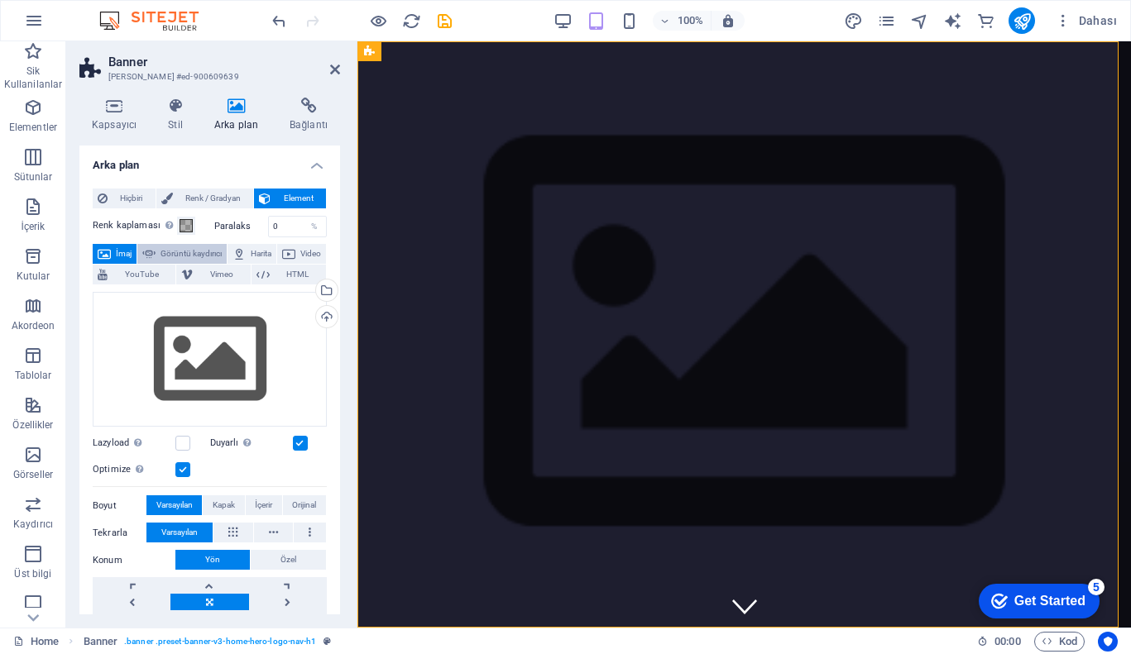
click at [222, 251] on span "Görüntü kaydırıcı" at bounding box center [190, 254] width 61 height 20
select select "ms"
select select "s"
select select "progressive"
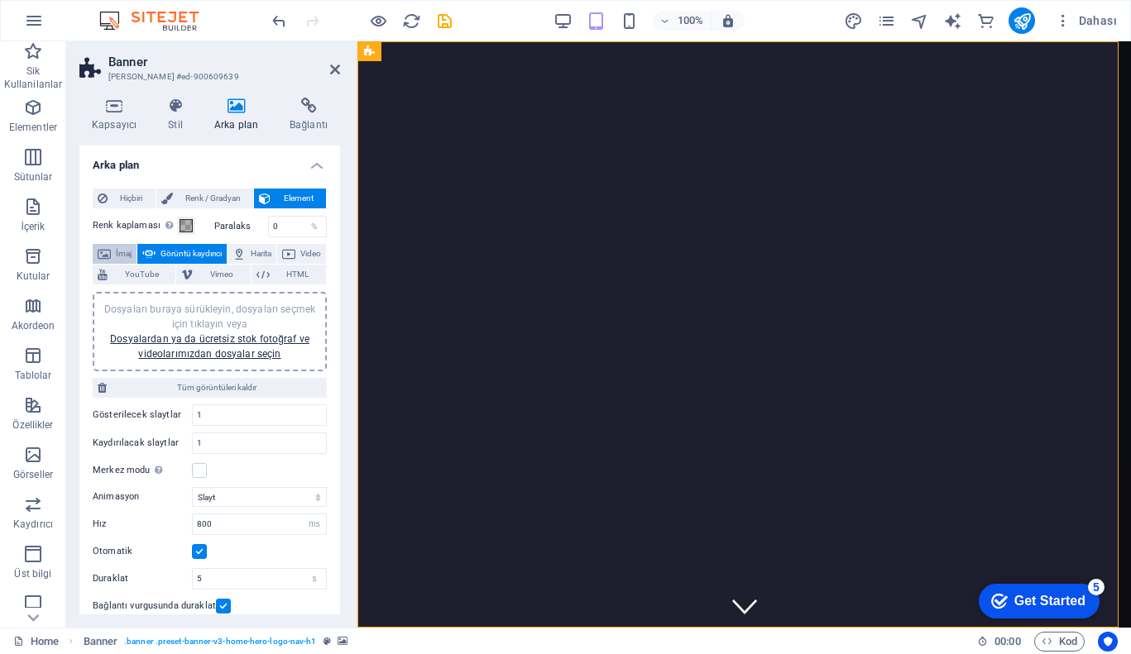
click at [124, 254] on span "İmaj" at bounding box center [124, 254] width 16 height 20
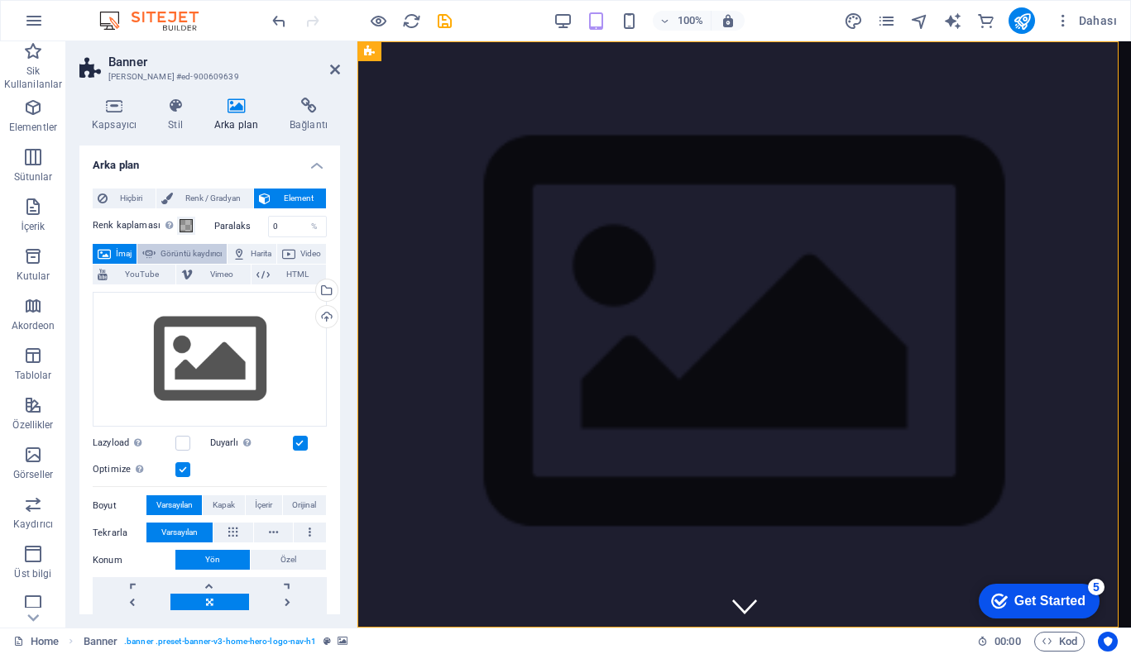
click at [182, 255] on span "Görüntü kaydırıcı" at bounding box center [190, 254] width 61 height 20
select select "ms"
select select "s"
select select "progressive"
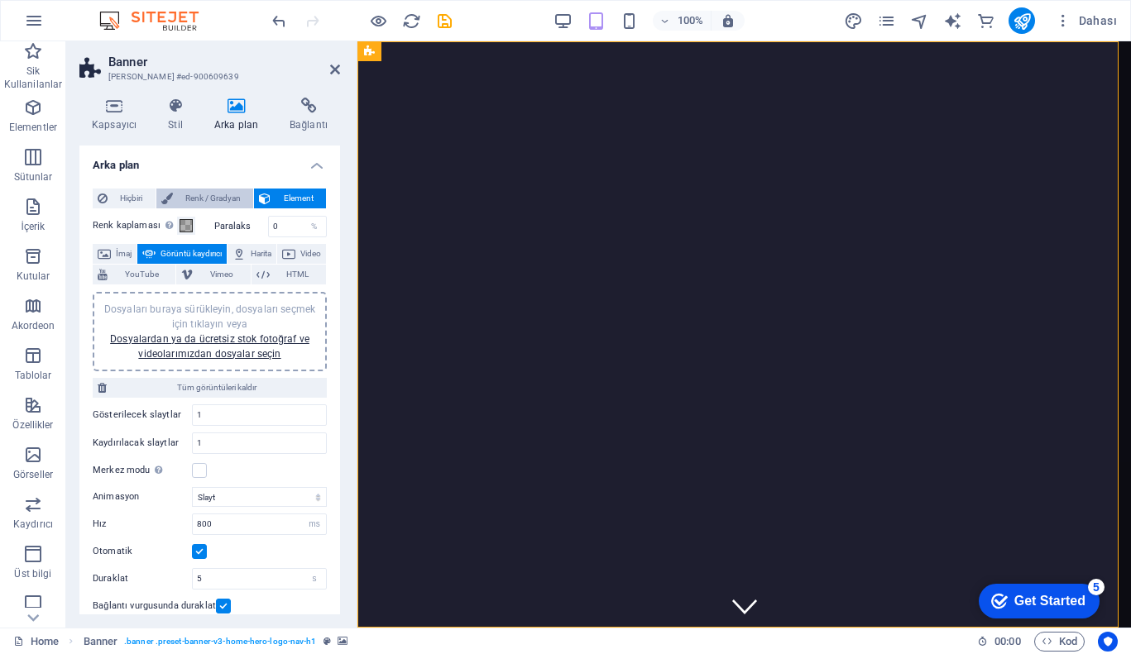
click at [215, 194] on span "Renk / Gradyan" at bounding box center [213, 199] width 71 height 20
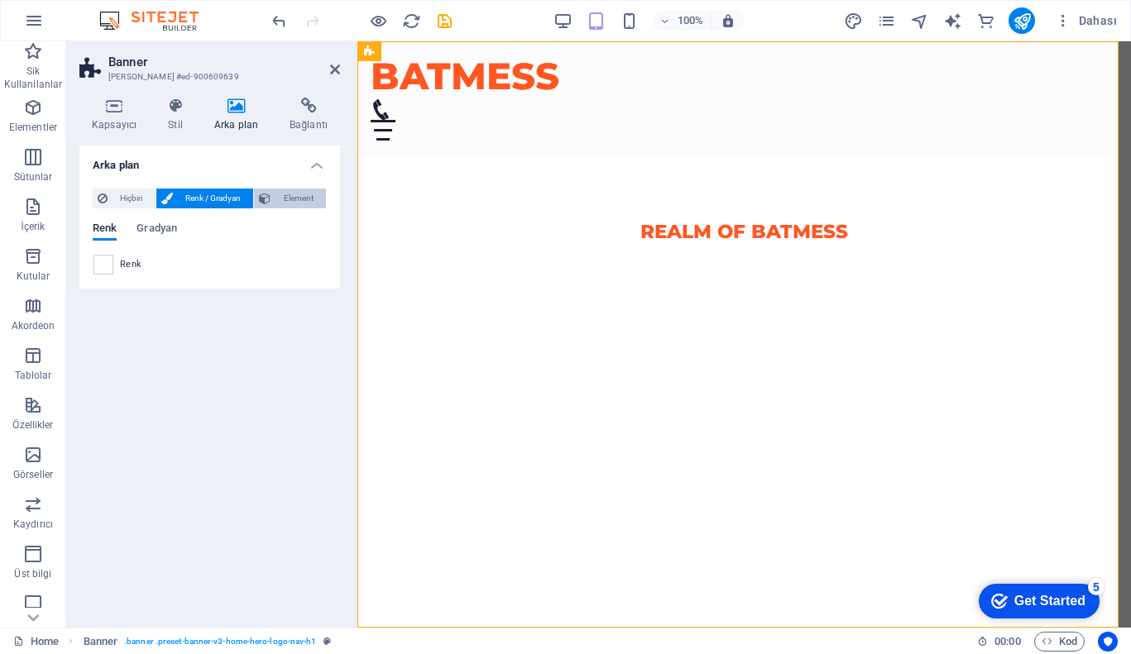
click at [288, 196] on span "Element" at bounding box center [298, 199] width 46 height 20
select select "ms"
select select "s"
select select "progressive"
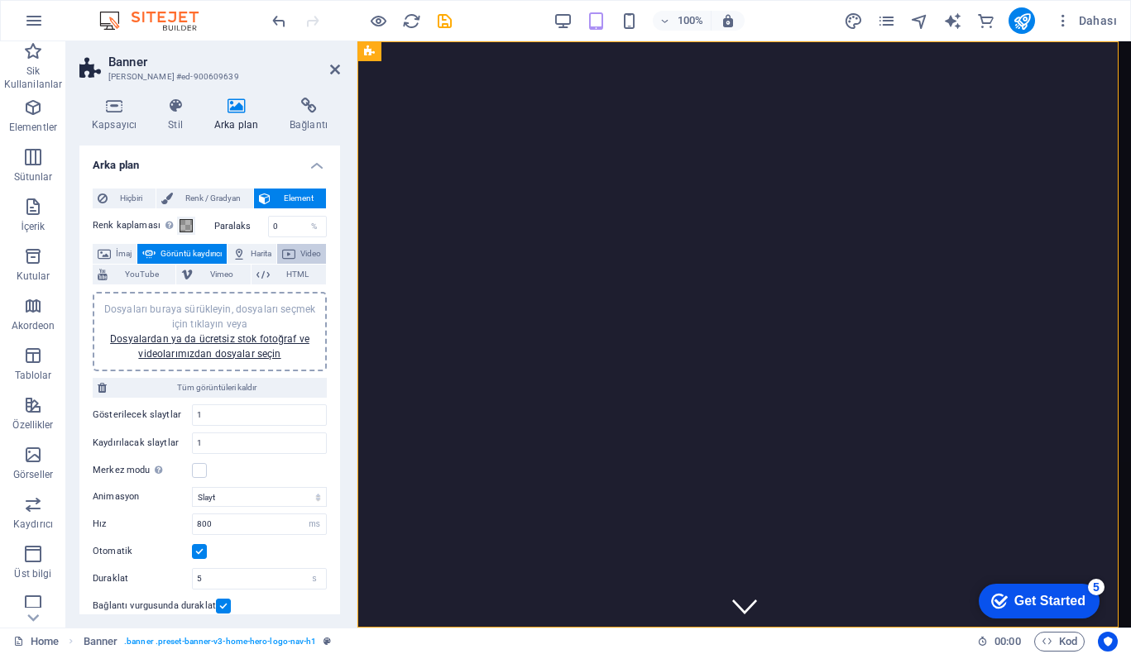
click at [300, 264] on span "Video" at bounding box center [310, 254] width 21 height 20
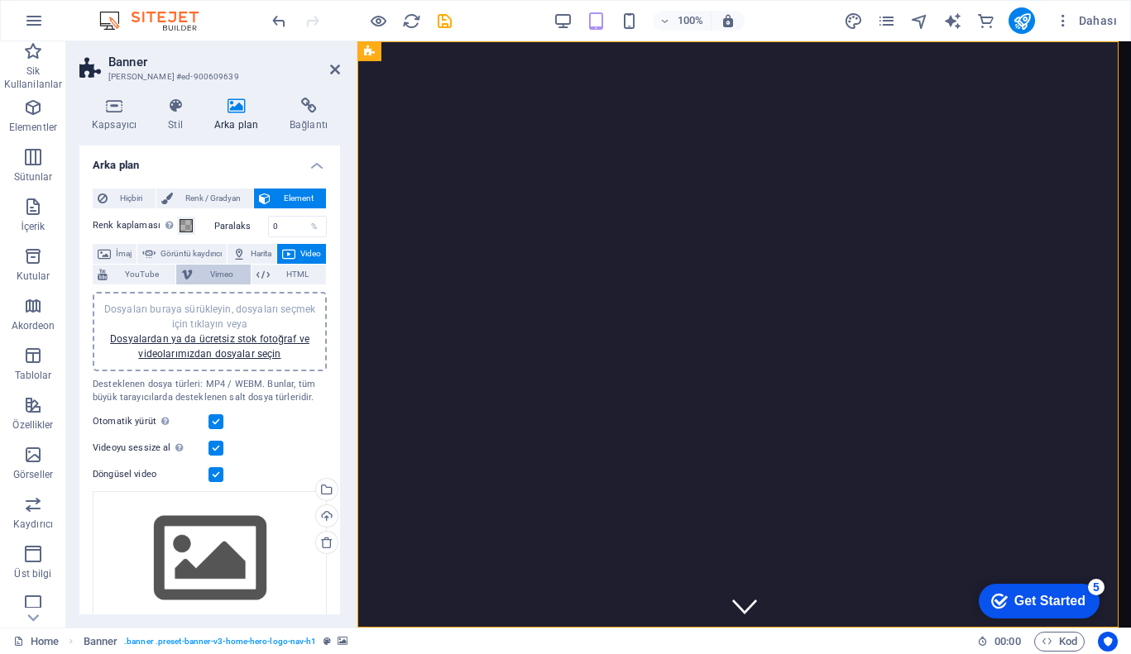
click at [231, 278] on button "Vimeo" at bounding box center [213, 275] width 74 height 20
select select "ar16_9"
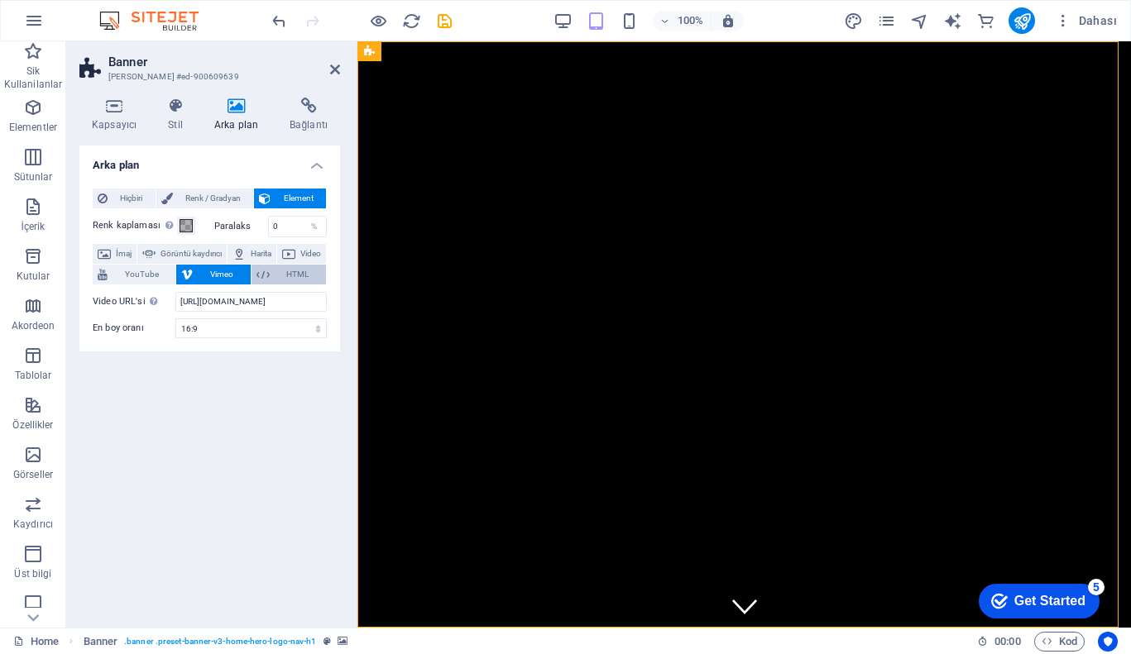
click at [270, 272] on icon at bounding box center [262, 275] width 13 height 20
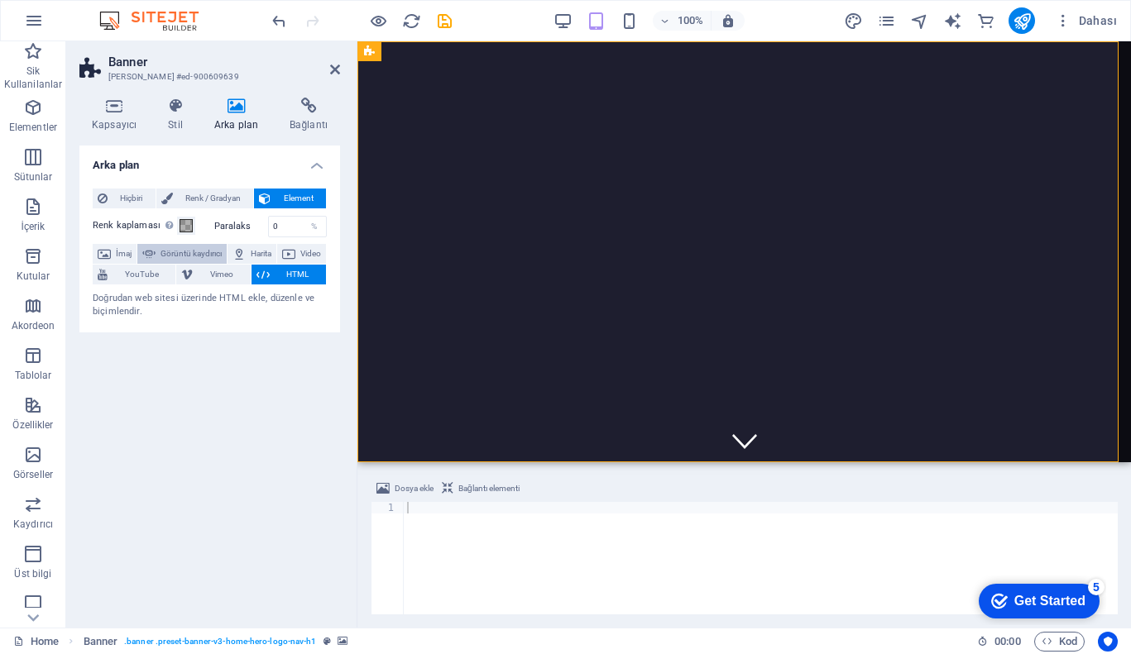
click at [222, 251] on span "Görüntü kaydırıcı" at bounding box center [190, 254] width 61 height 20
select select "ms"
select select "s"
select select "progressive"
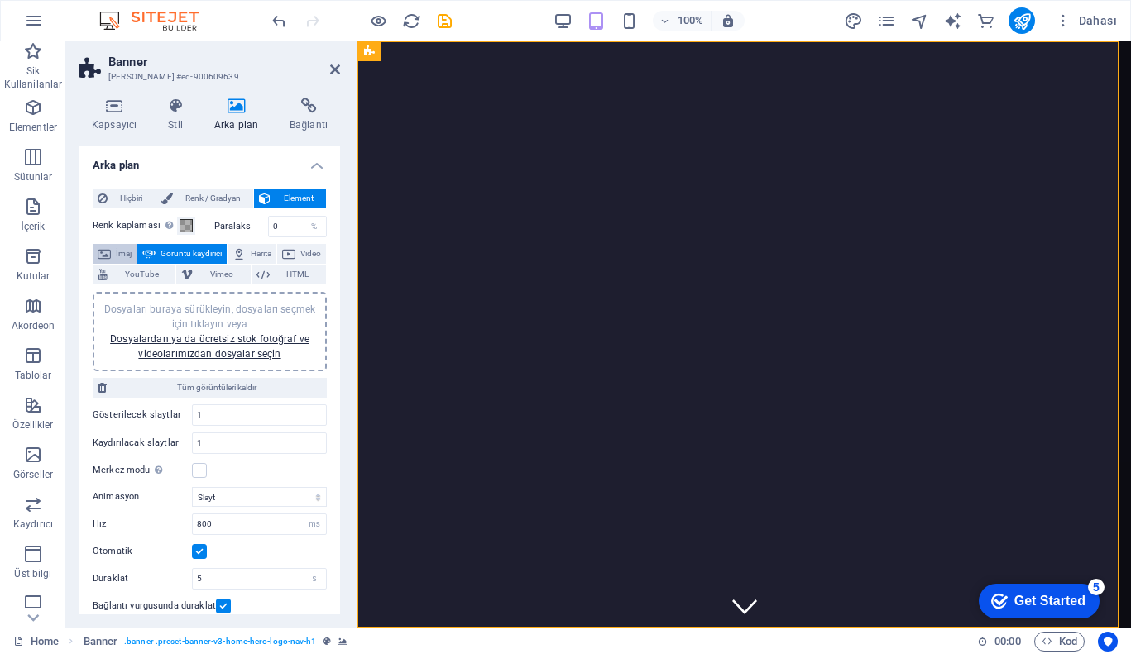
click at [132, 252] on span "İmaj" at bounding box center [124, 254] width 16 height 20
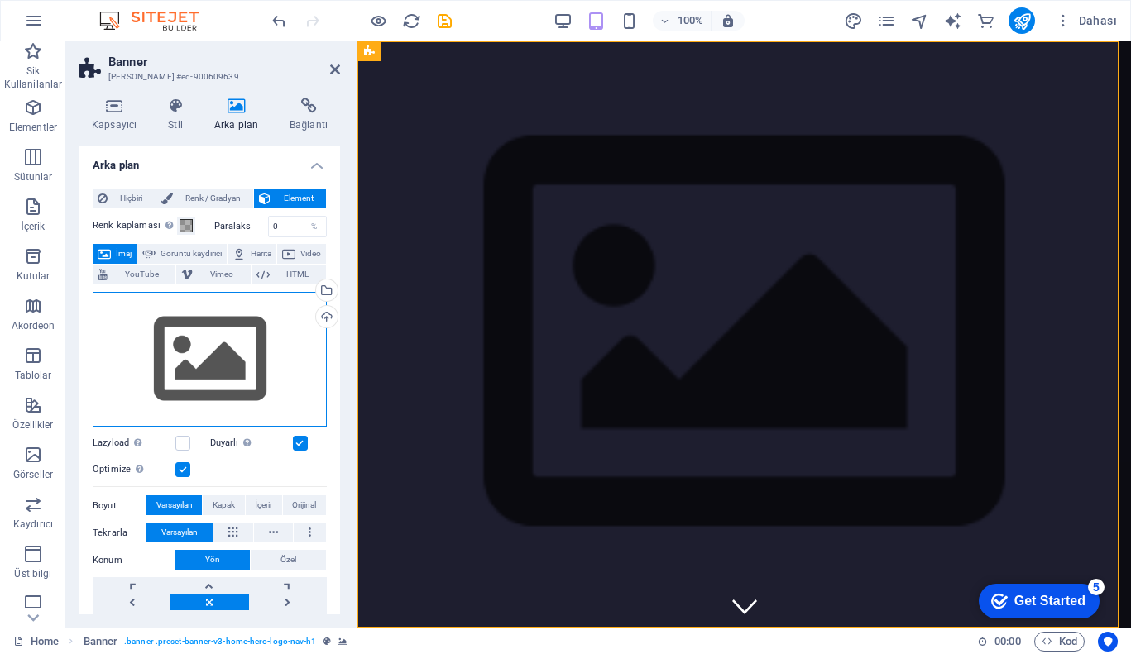
click at [256, 398] on div "Dosyaları buraya sürükleyin, dosyaları seçmek için tıklayın veya Dosyalardan ya…" at bounding box center [210, 360] width 234 height 136
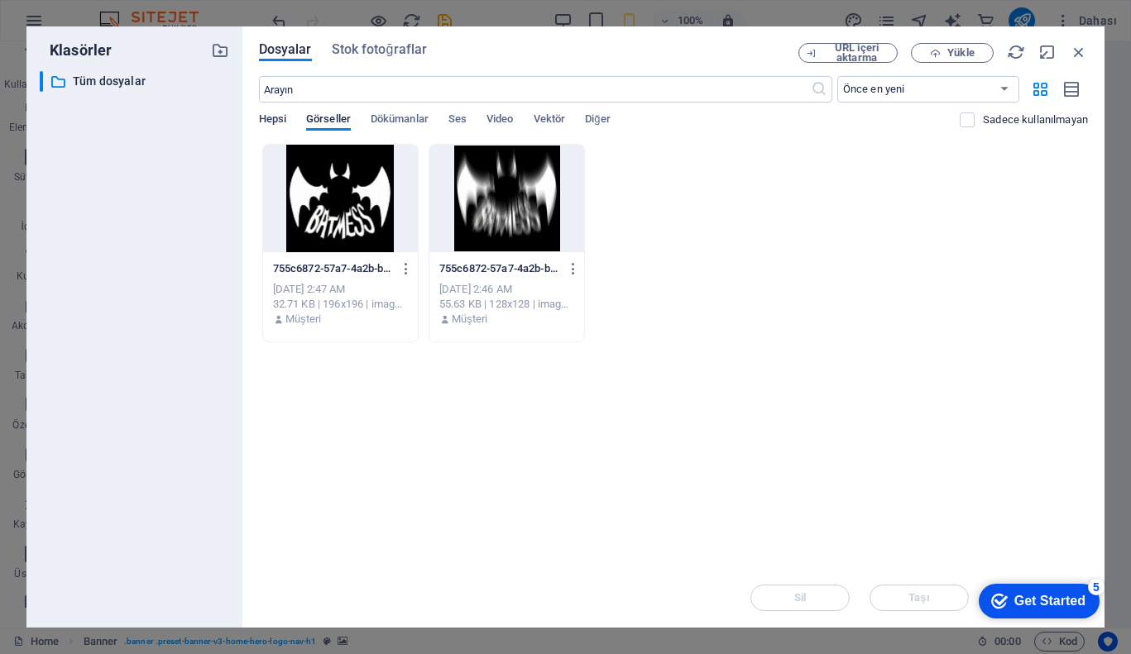
click at [278, 117] on span "Hepsi" at bounding box center [272, 120] width 27 height 23
click at [395, 120] on span "Dökümanlar" at bounding box center [400, 120] width 58 height 23
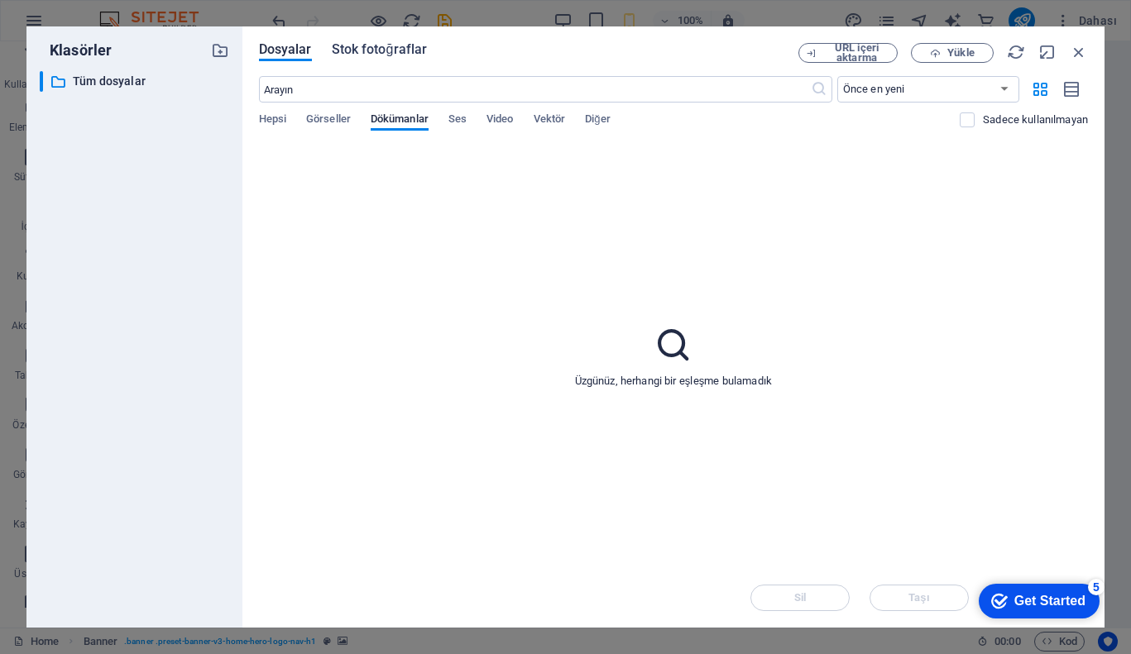
click at [359, 50] on span "Stok fotoğraflar" at bounding box center [380, 50] width 96 height 20
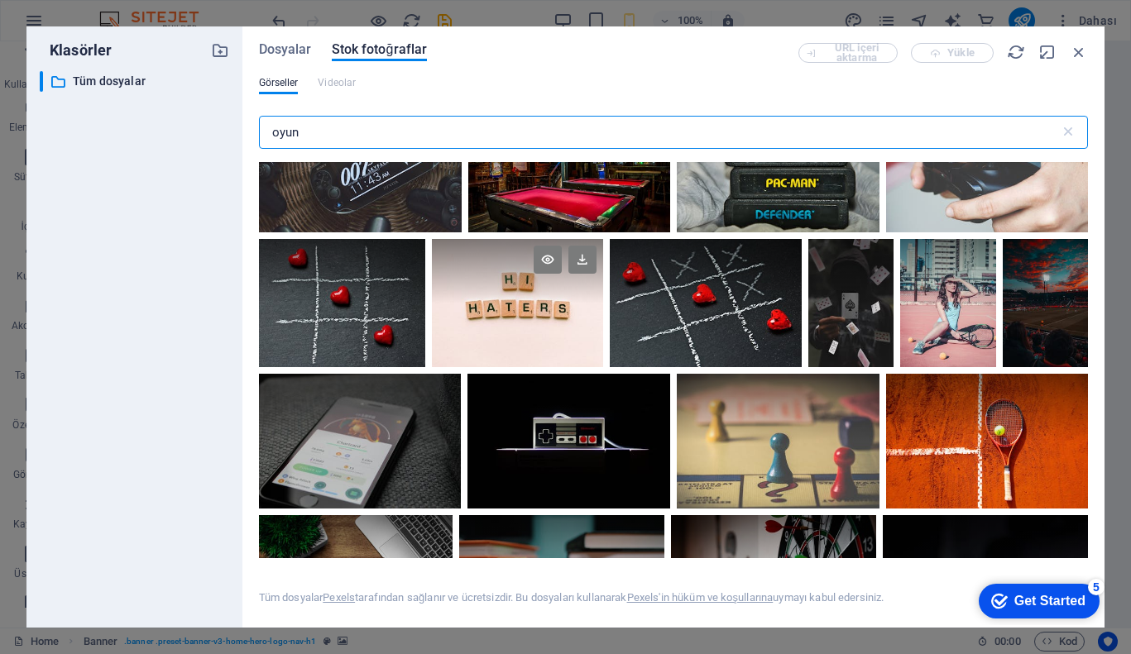
scroll to position [1750, 0]
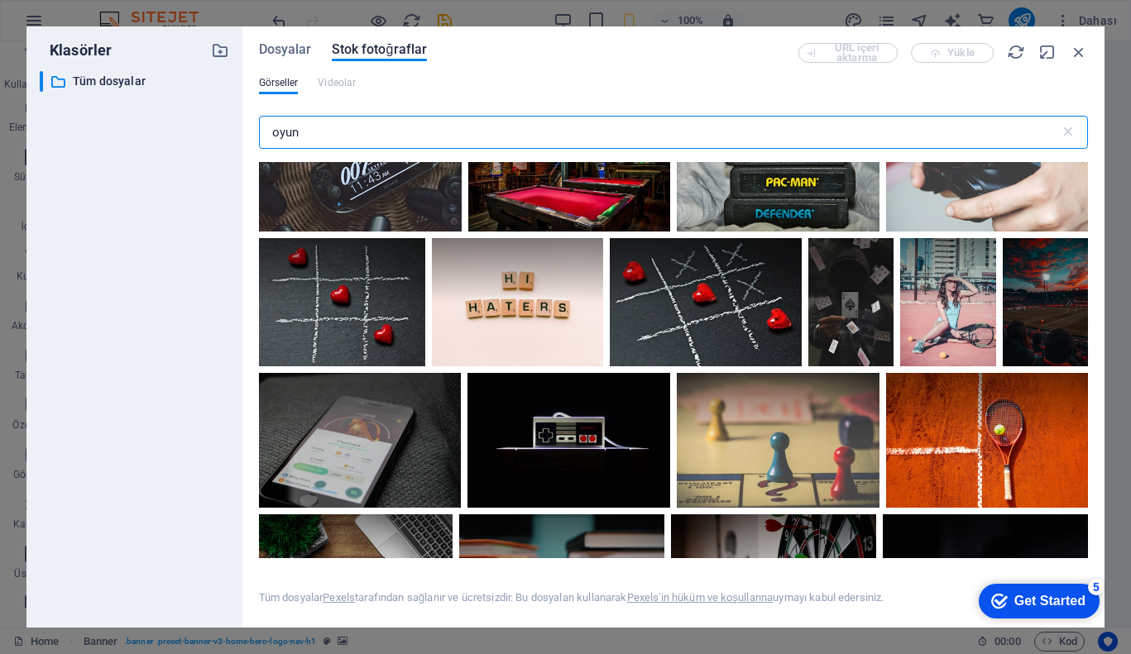
click at [363, 126] on input "oyun" at bounding box center [659, 132] width 801 height 33
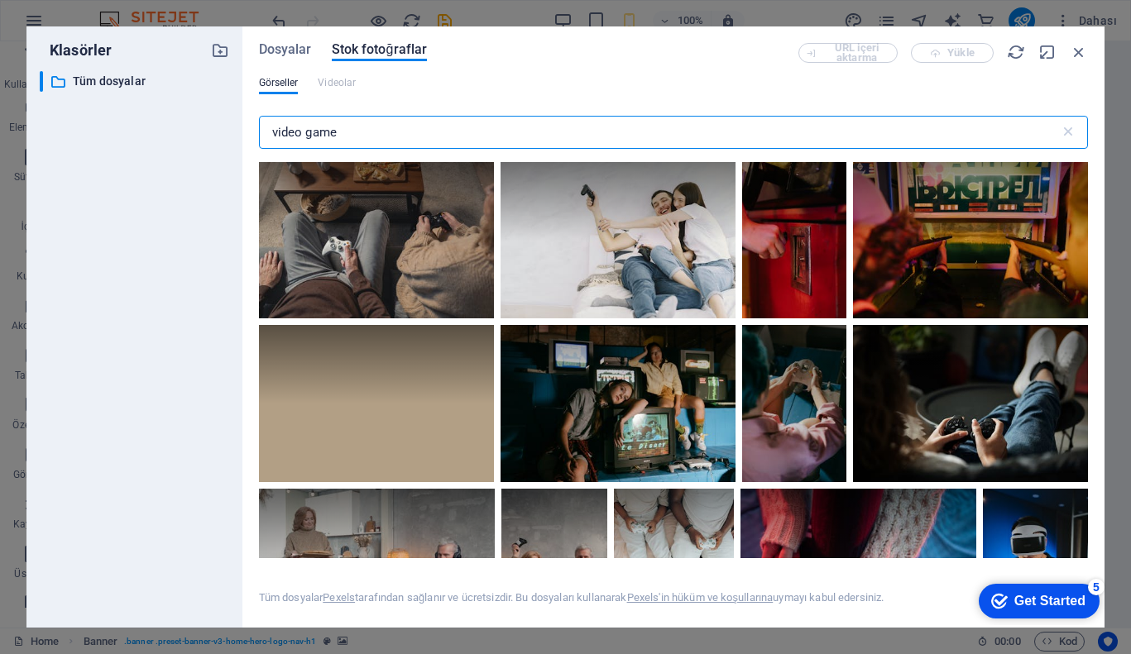
click at [363, 126] on input "video game" at bounding box center [659, 132] width 801 height 33
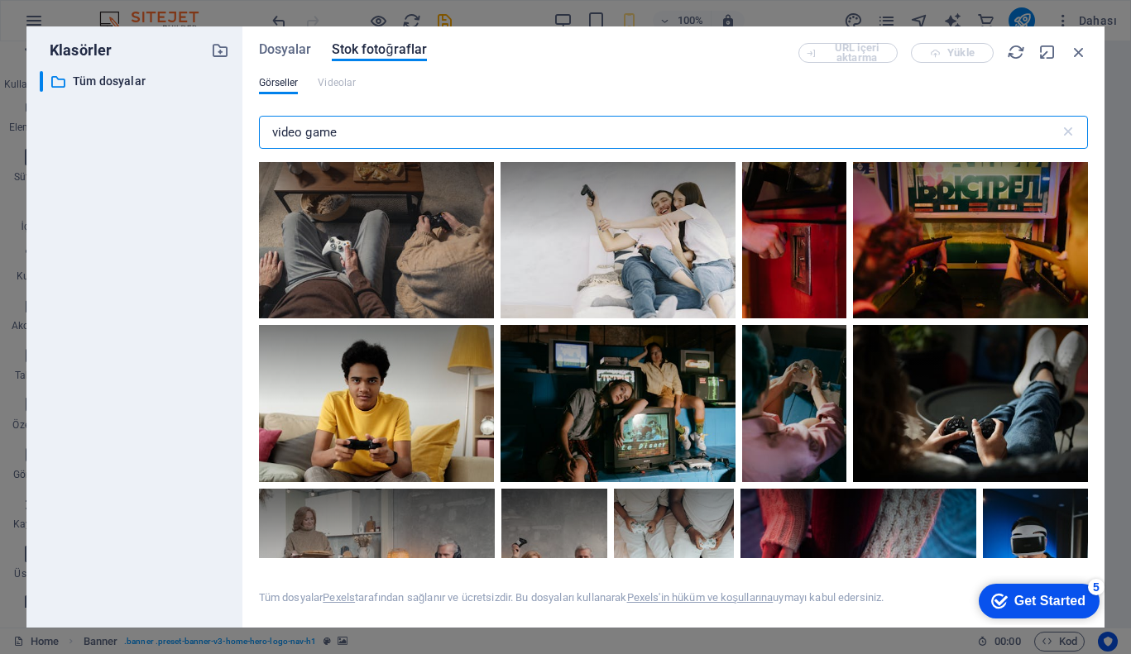
click at [363, 126] on input "video game" at bounding box center [659, 132] width 801 height 33
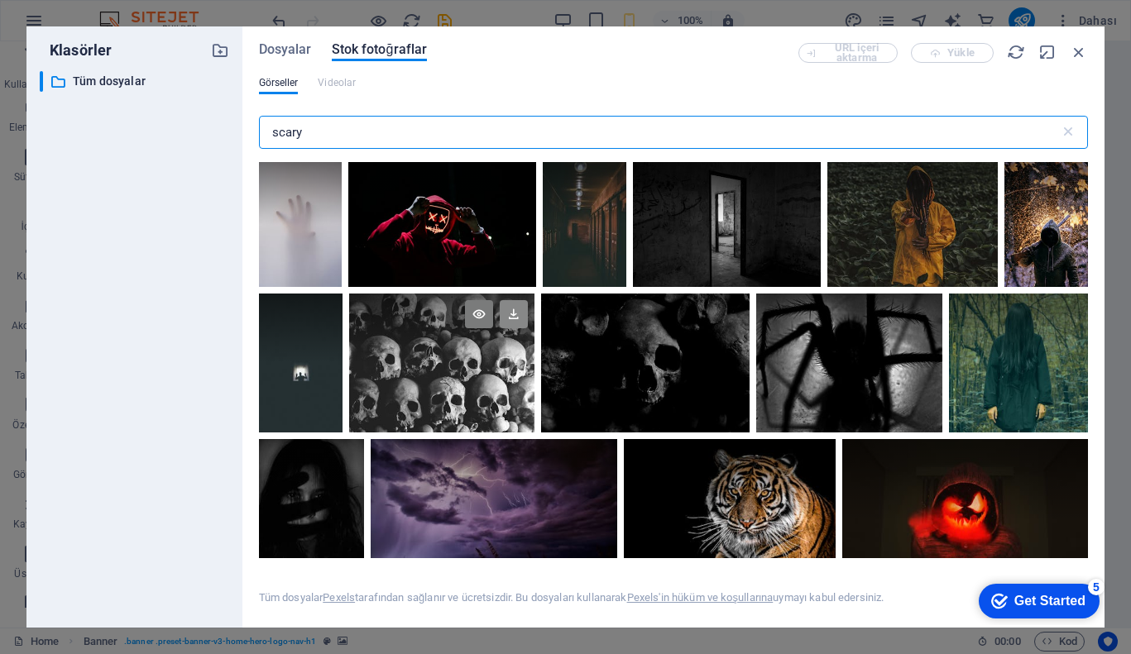
type input "scary"
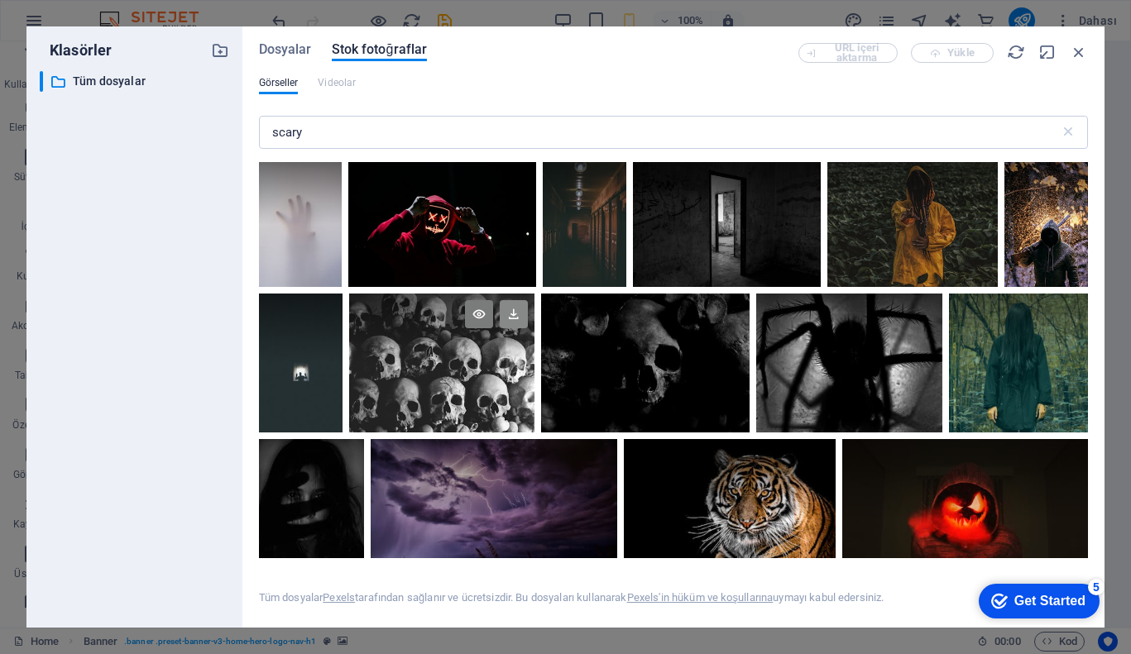
click at [520, 319] on icon at bounding box center [514, 314] width 28 height 28
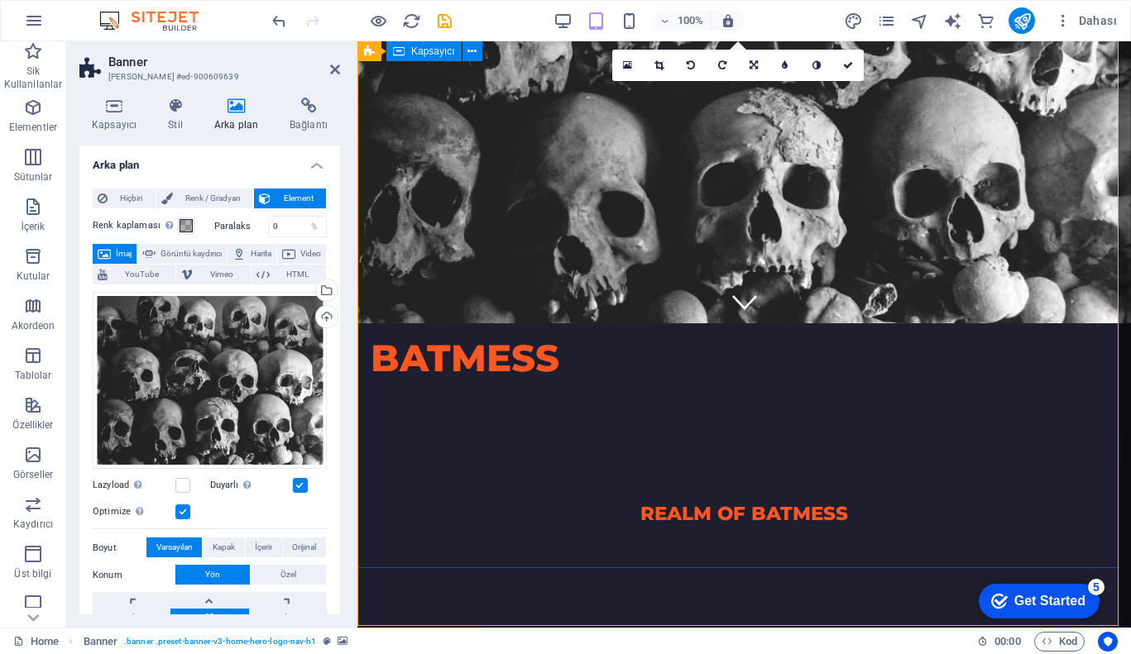
scroll to position [0, 0]
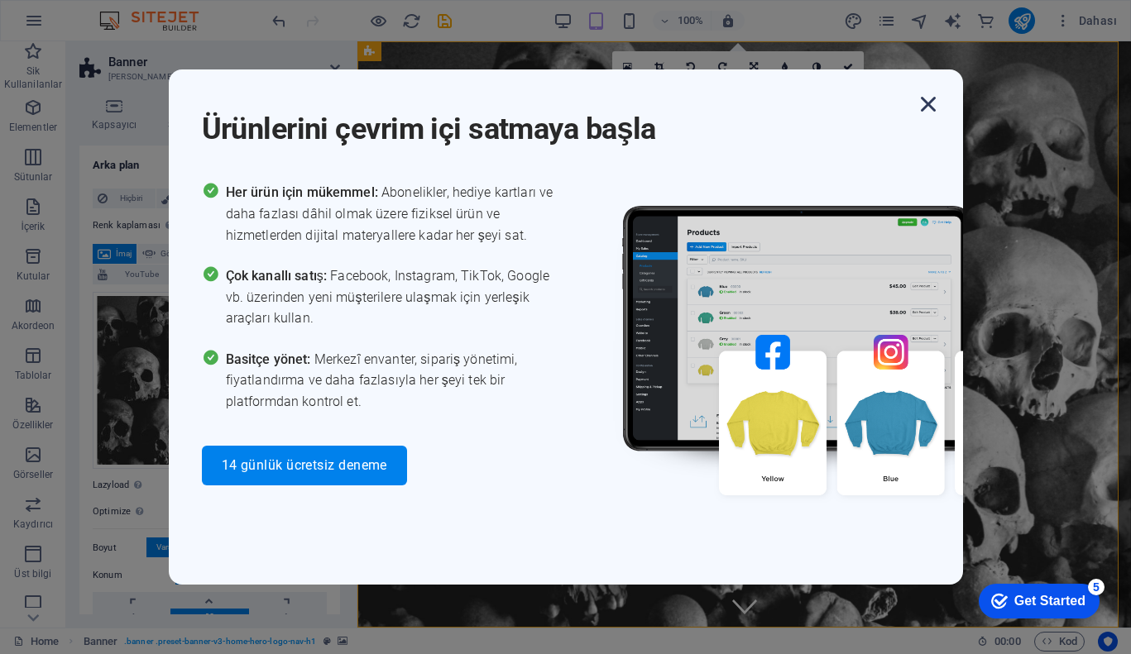
click at [930, 102] on icon "button" at bounding box center [928, 104] width 30 height 30
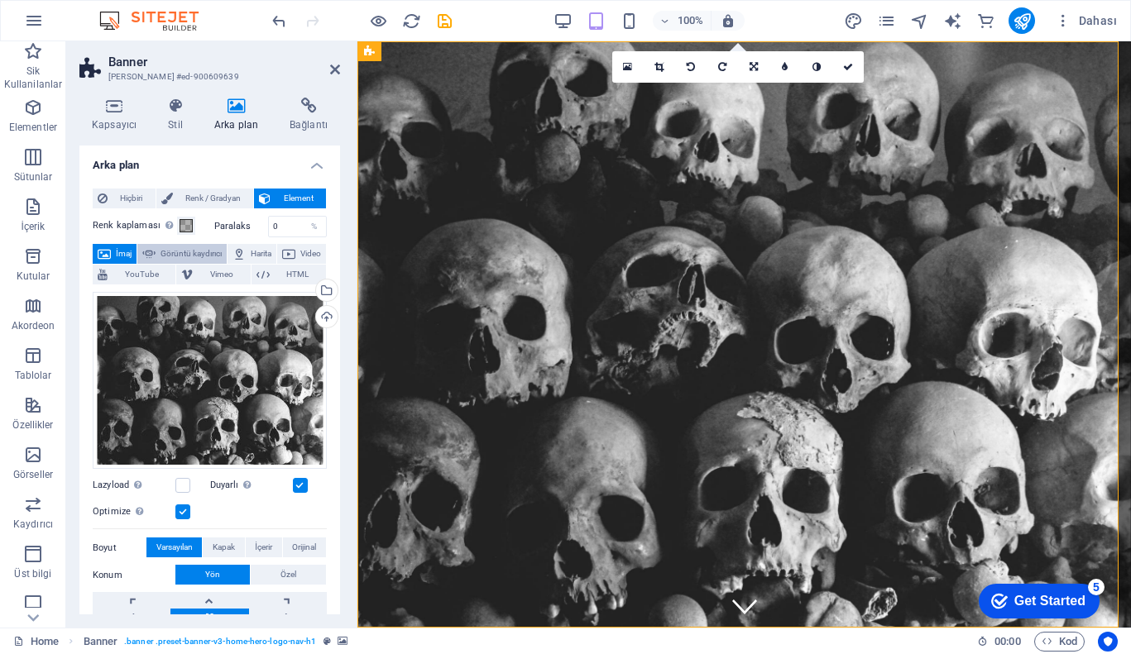
click at [207, 247] on span "Görüntü kaydırıcı" at bounding box center [190, 254] width 61 height 20
select select "ms"
select select "s"
select select "progressive"
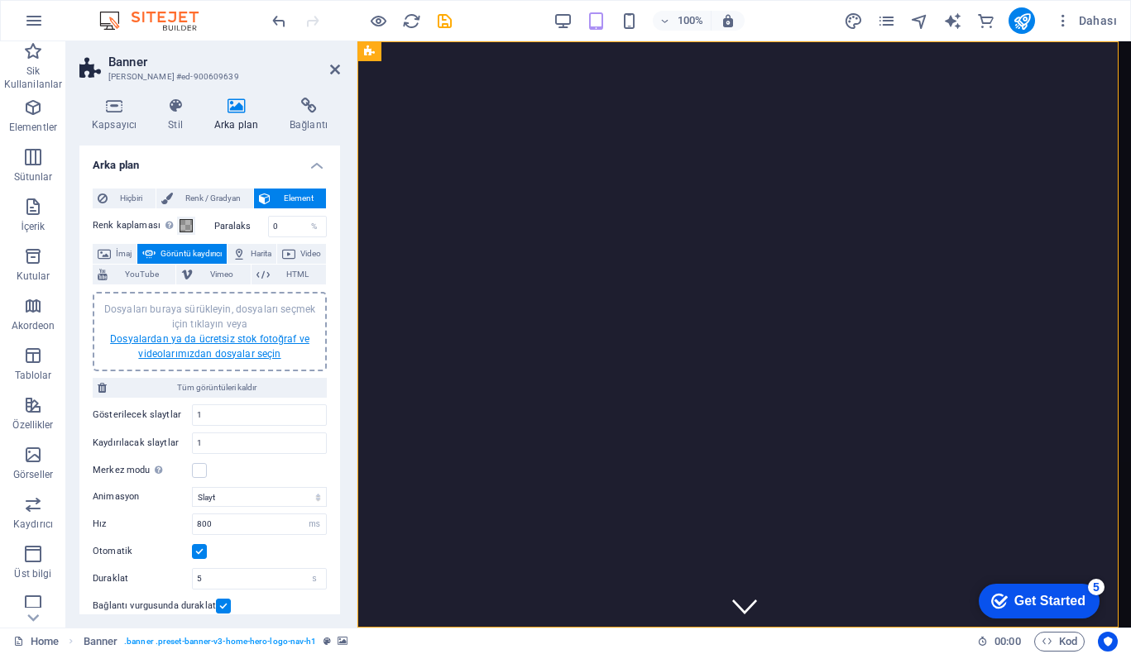
click at [243, 342] on link "Dosyalardan ya da ücretsiz stok fotoğraf ve videolarımızdan dosyalar seçin" at bounding box center [209, 346] width 199 height 26
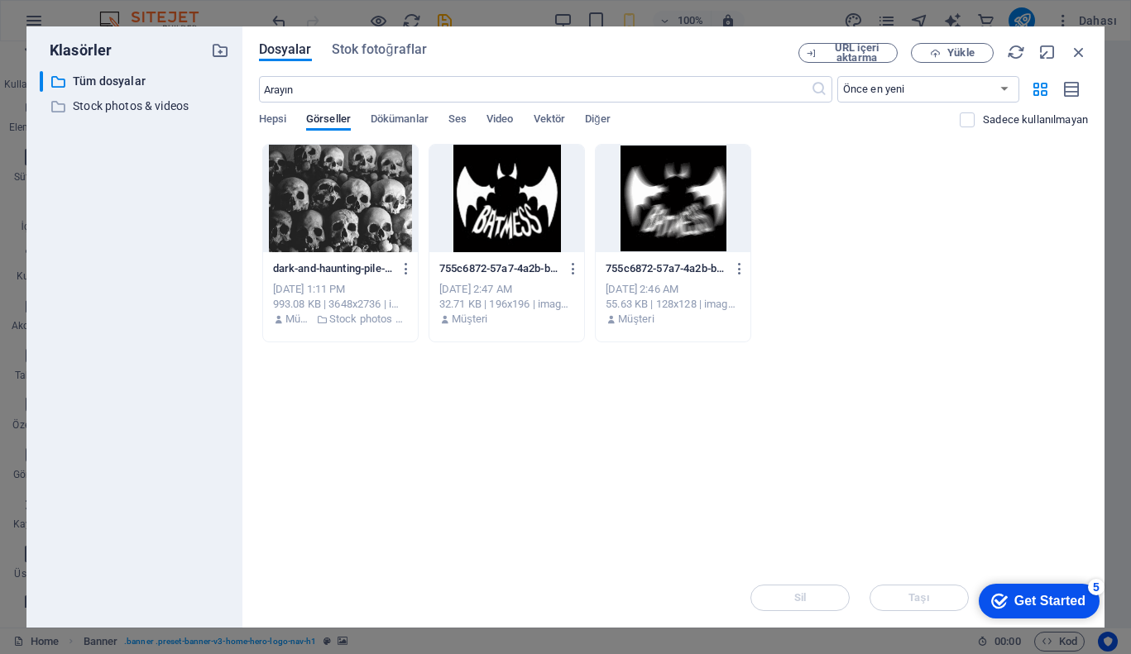
click at [366, 222] on div at bounding box center [340, 199] width 155 height 108
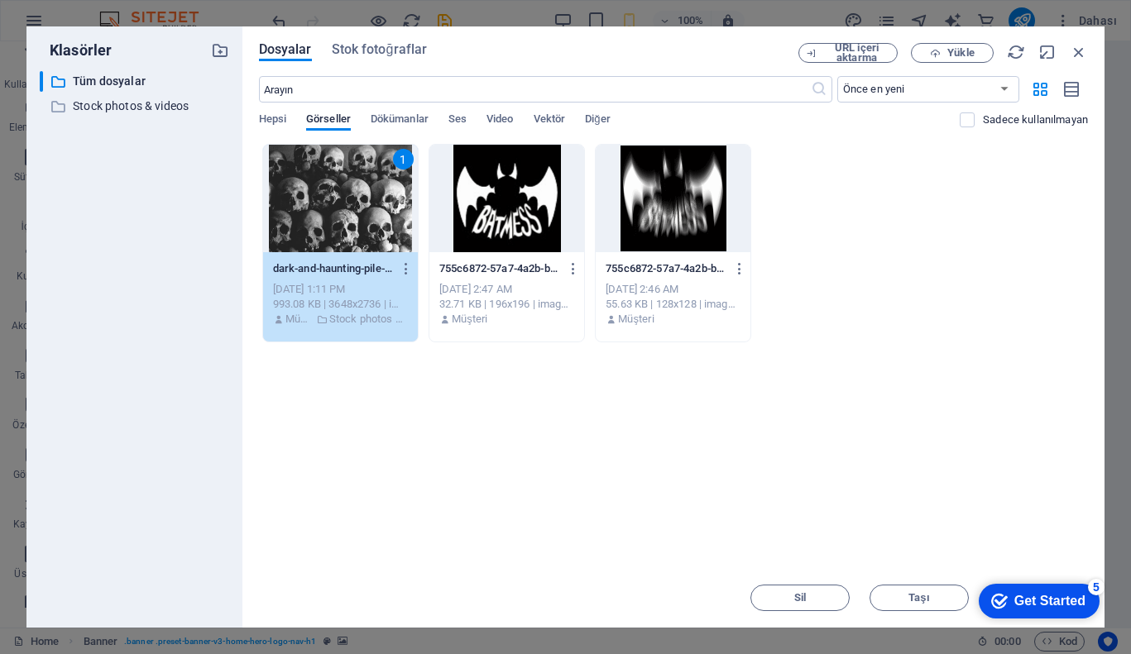
click at [366, 222] on div "1" at bounding box center [340, 199] width 155 height 108
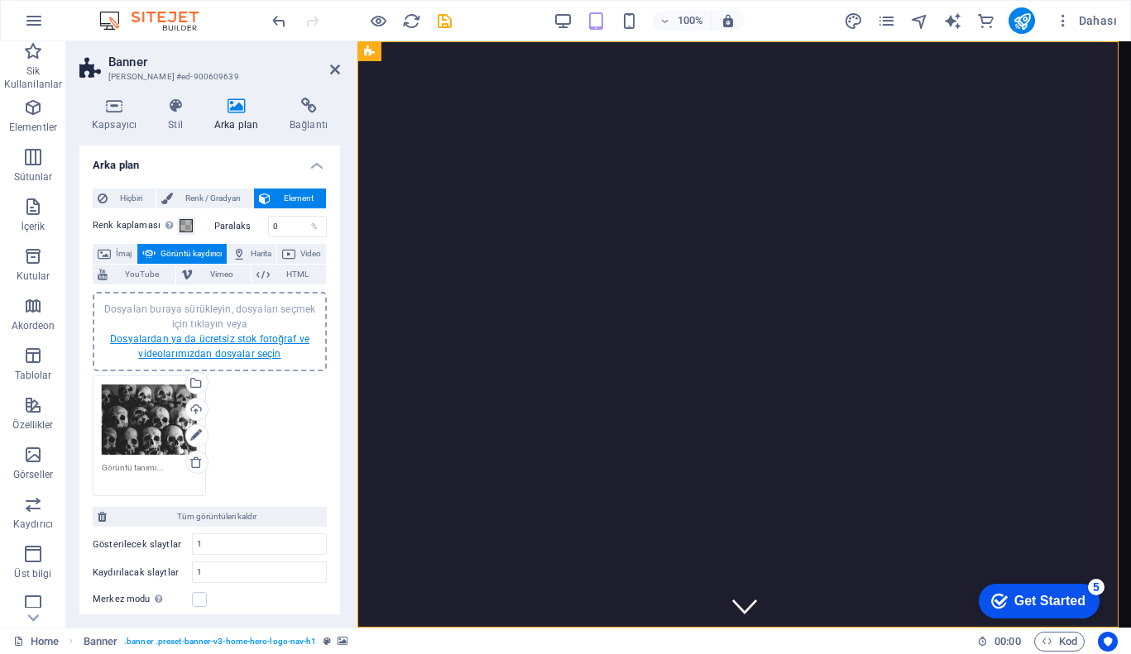
click at [236, 352] on link "Dosyalardan ya da ücretsiz stok fotoğraf ve videolarımızdan dosyalar seçin" at bounding box center [209, 346] width 199 height 26
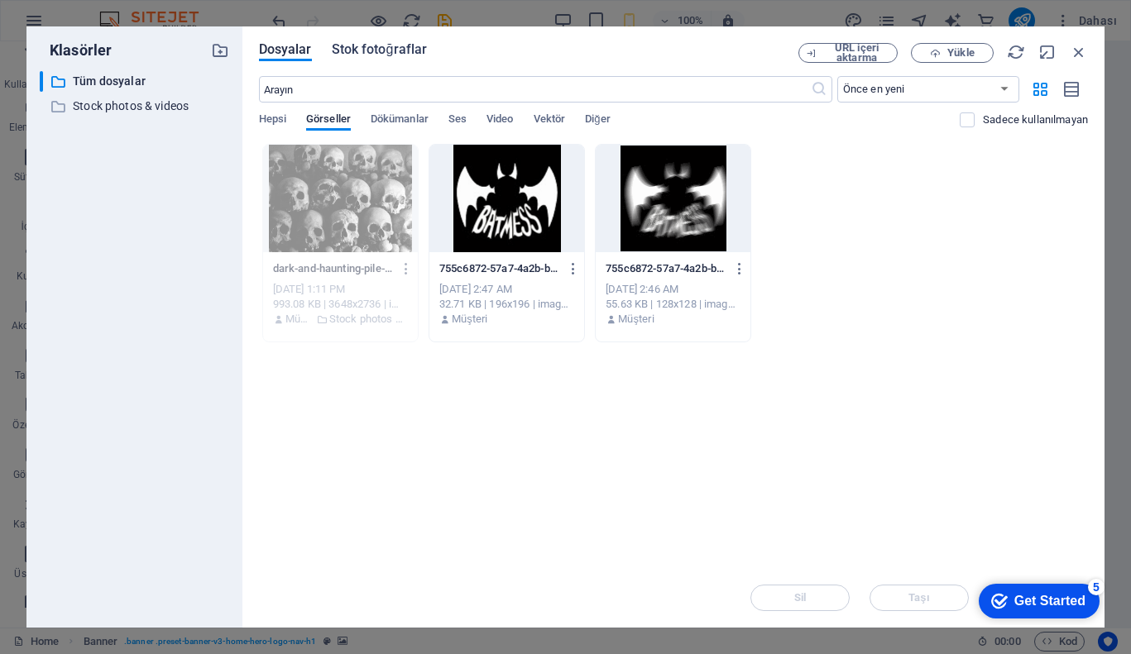
click at [376, 46] on span "Stok fotoğraflar" at bounding box center [380, 50] width 96 height 20
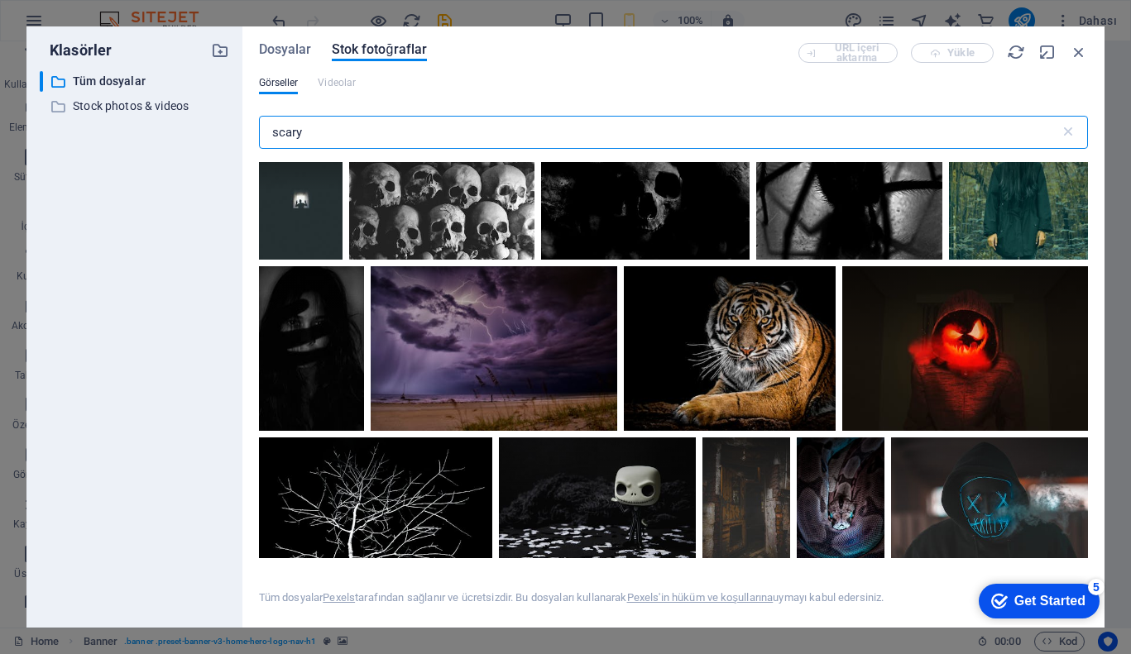
scroll to position [184, 0]
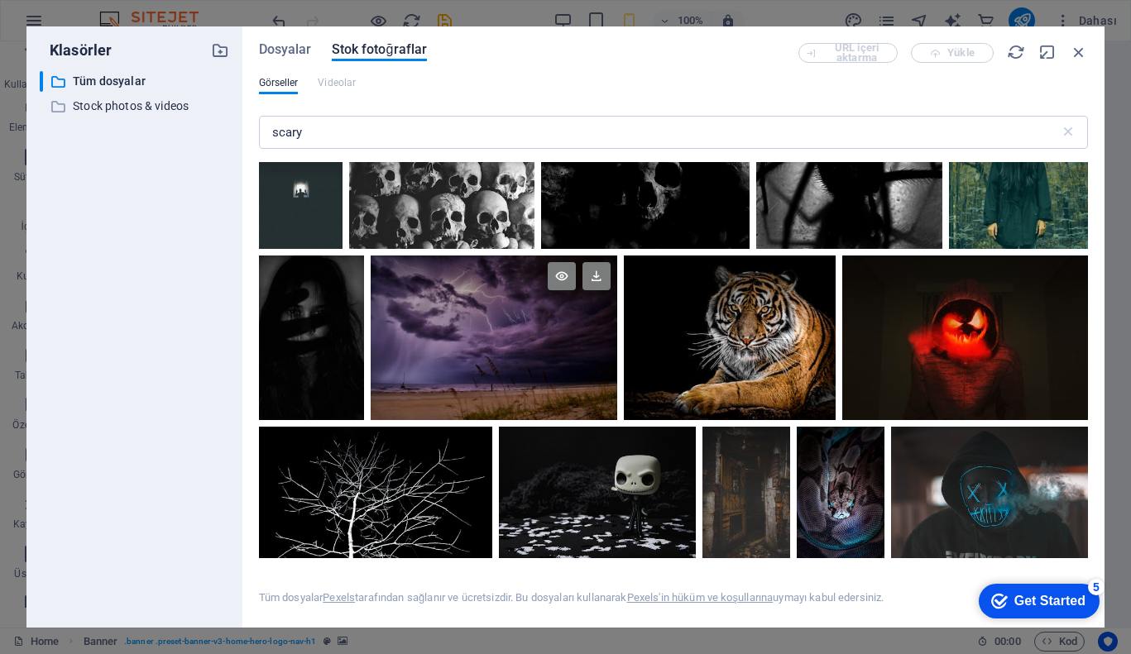
click at [525, 331] on div at bounding box center [494, 297] width 246 height 82
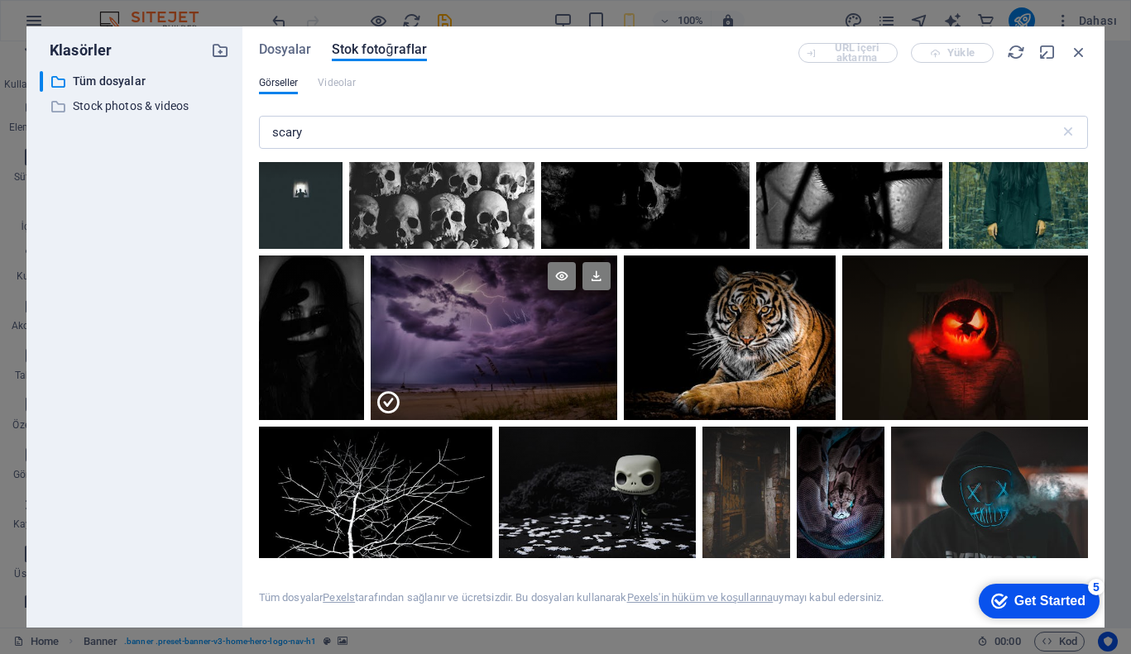
click at [525, 331] on div at bounding box center [494, 297] width 246 height 82
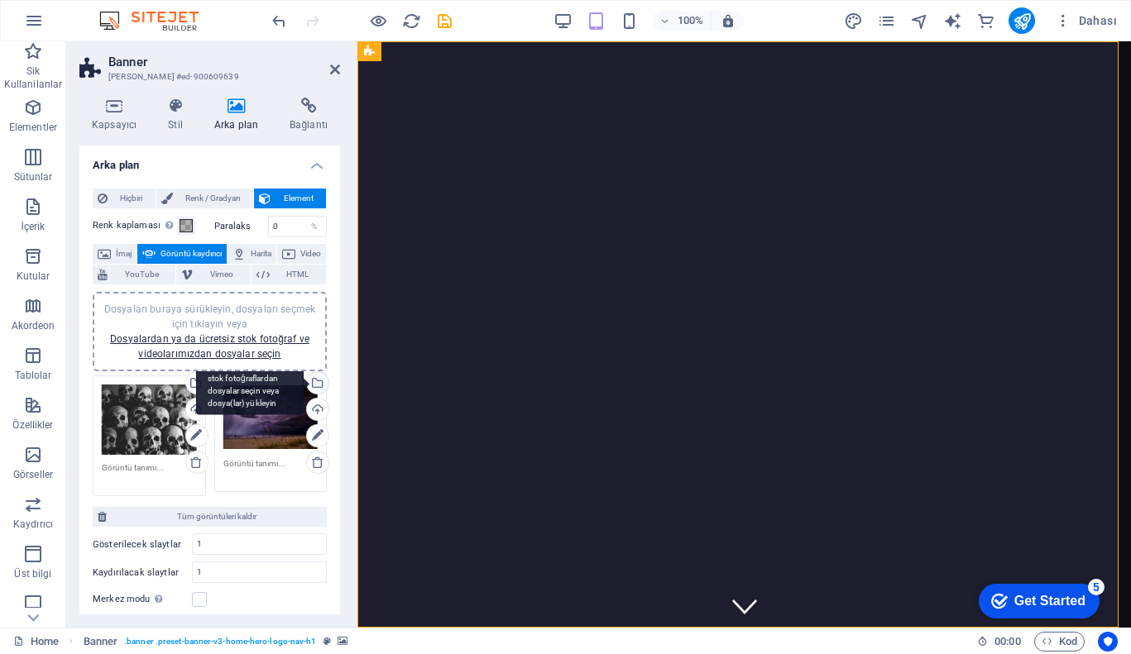
click at [258, 412] on div "Dosya yöneticisinden, stok fotoğraflardan dosyalar seçin veya dosya(lar) yükley…" at bounding box center [250, 384] width 108 height 62
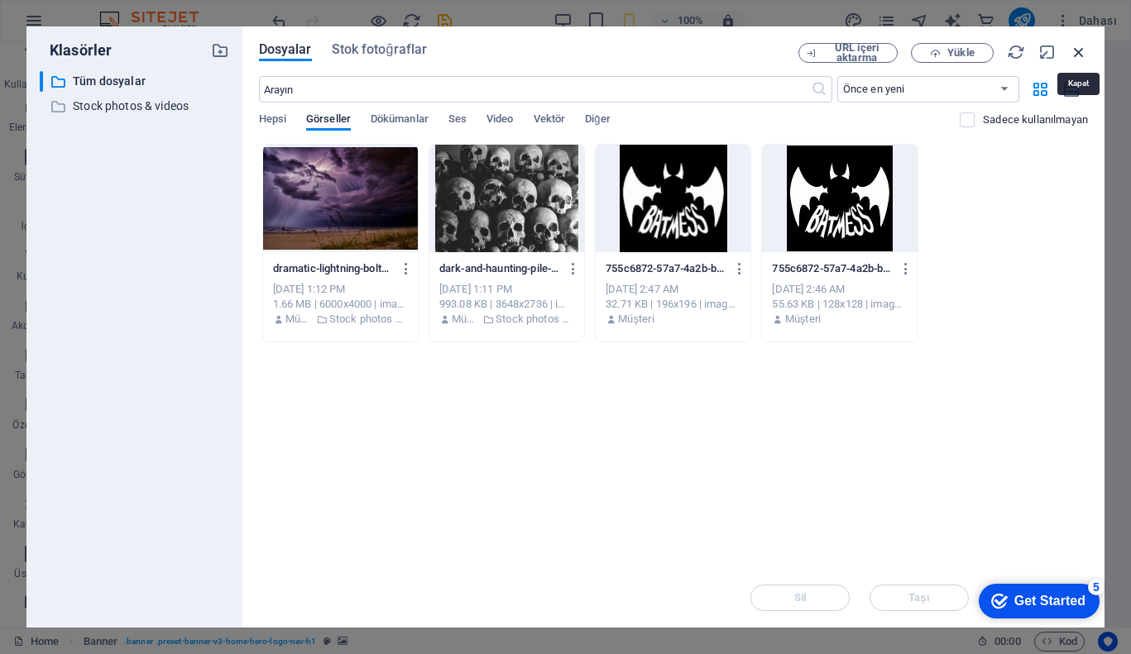
click at [1080, 56] on icon "button" at bounding box center [1079, 52] width 18 height 18
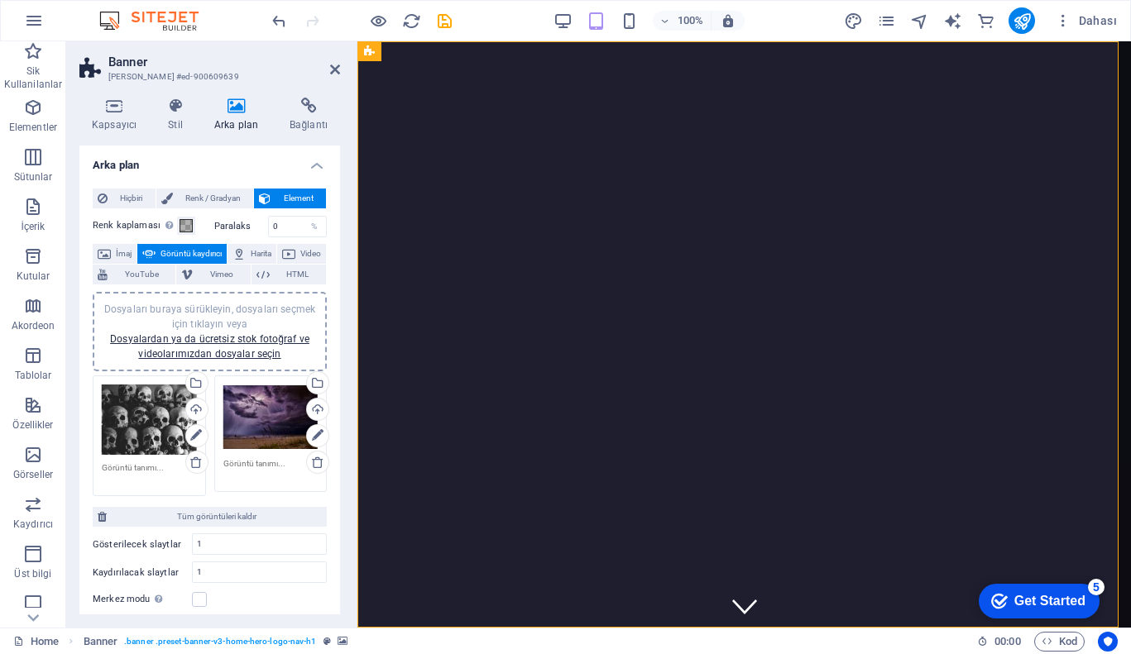
click at [218, 346] on div "Dosyaları buraya sürükleyin, dosyaları seçmek için tıklayın veya Dosyalardan ya…" at bounding box center [210, 332] width 214 height 60
click at [216, 338] on link "Dosyalardan ya da ücretsiz stok fotoğraf ve videolarımızdan dosyalar seçin" at bounding box center [209, 346] width 199 height 26
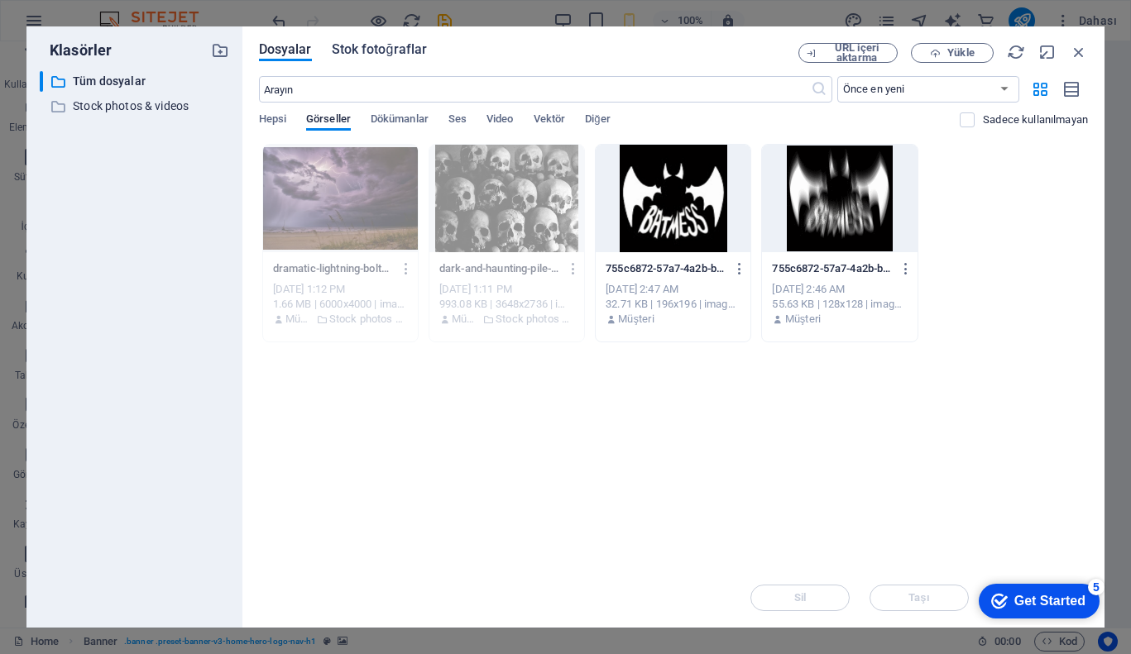
click at [352, 55] on span "Stok fotoğraflar" at bounding box center [380, 50] width 96 height 20
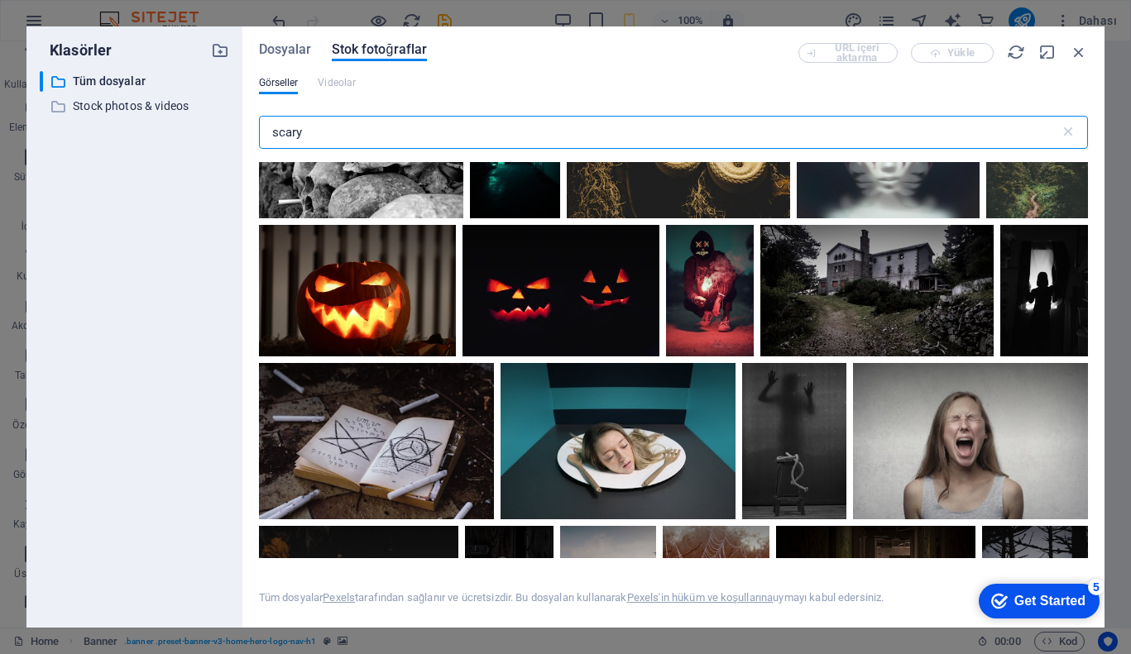
scroll to position [830, 0]
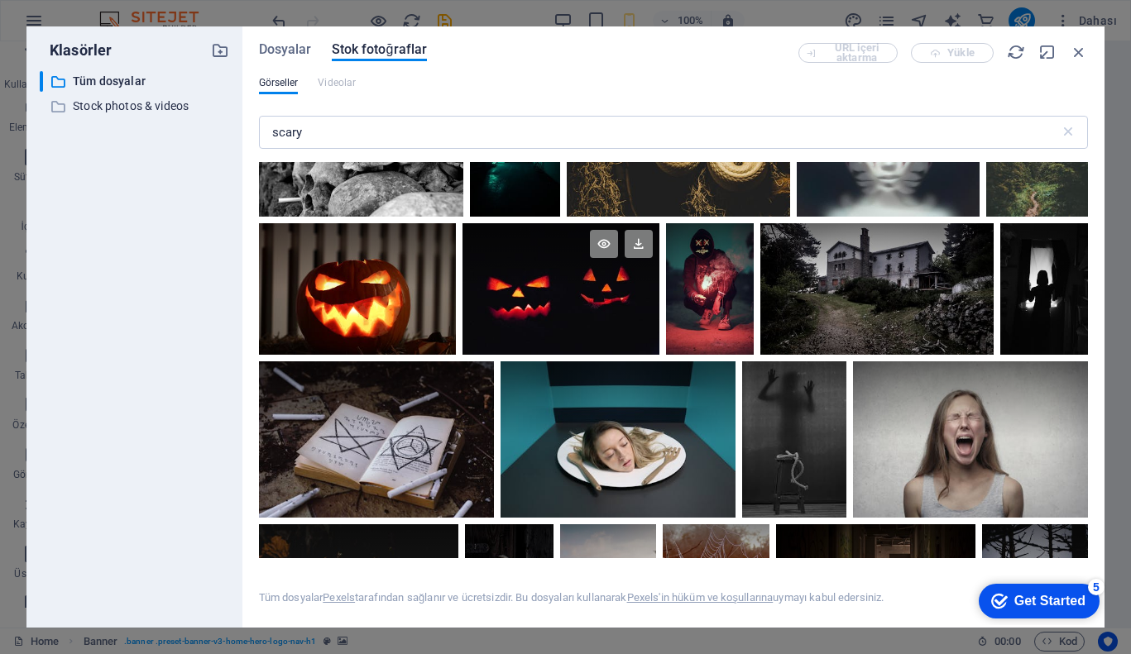
click at [544, 292] on div at bounding box center [560, 289] width 197 height 132
click at [544, 292] on div at bounding box center [560, 321] width 197 height 65
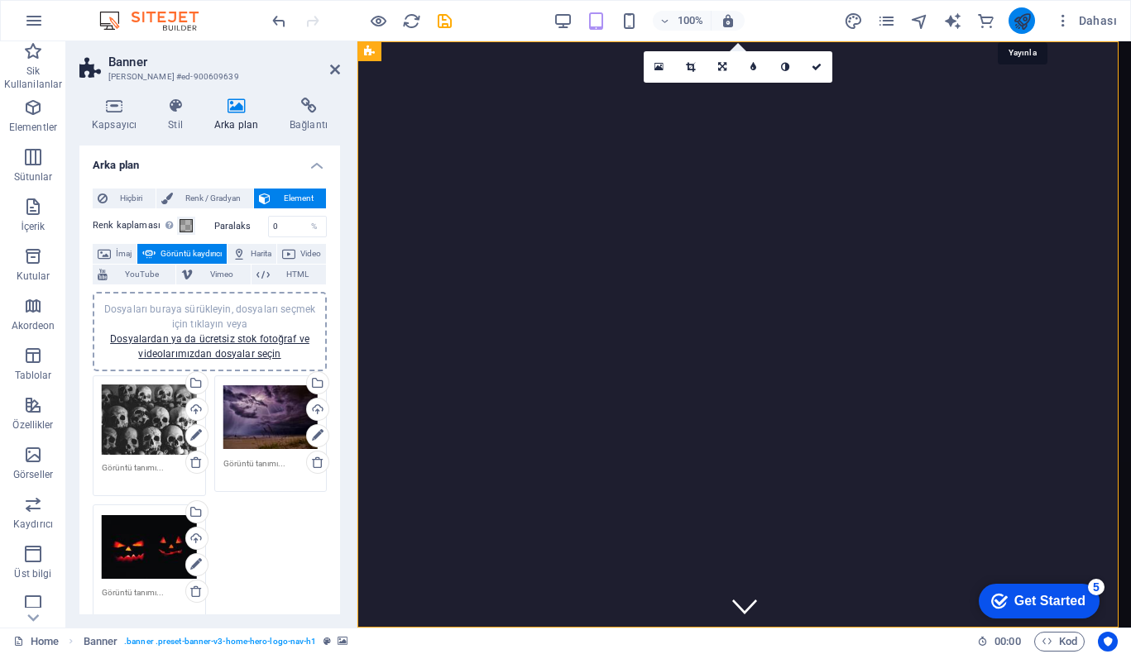
click at [1020, 19] on icon "publish" at bounding box center [1022, 21] width 19 height 19
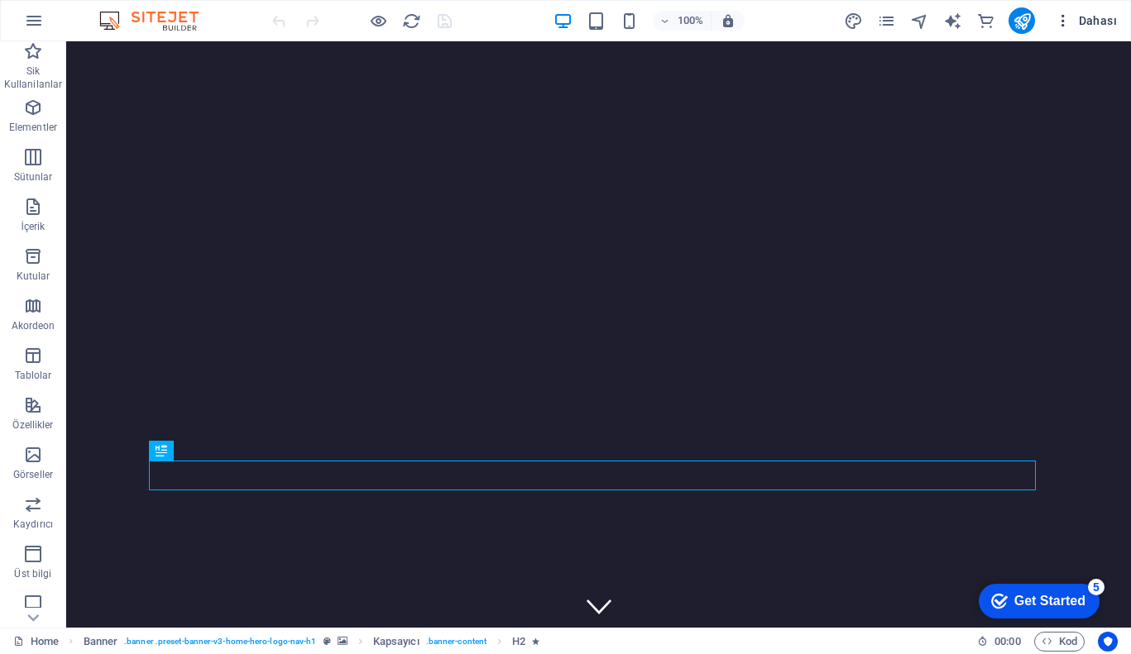
click at [1061, 23] on icon "button" at bounding box center [1063, 20] width 17 height 17
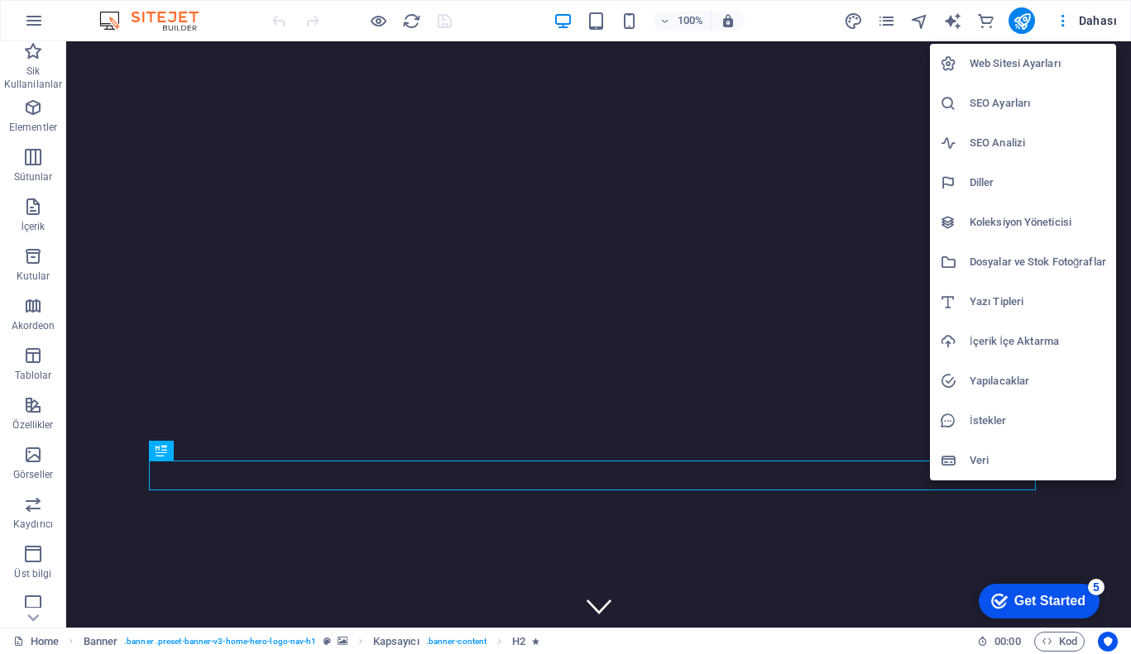
click at [1026, 64] on h6 "Web Sitesi Ayarları" at bounding box center [1038, 64] width 137 height 20
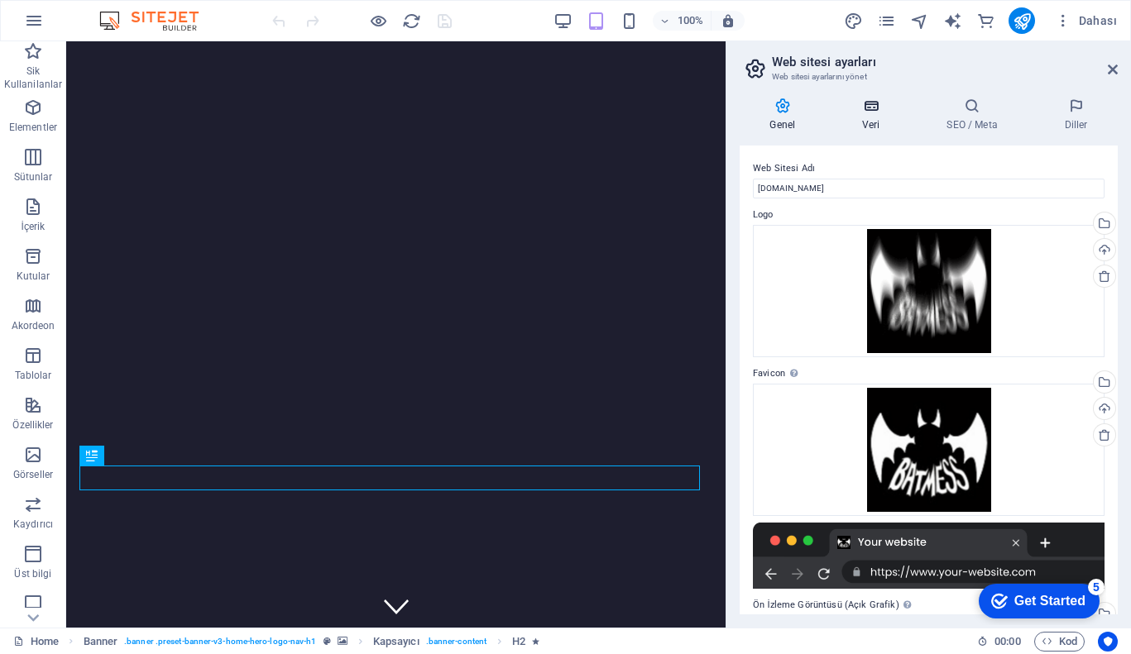
click at [877, 116] on h4 "Veri" at bounding box center [874, 115] width 84 height 35
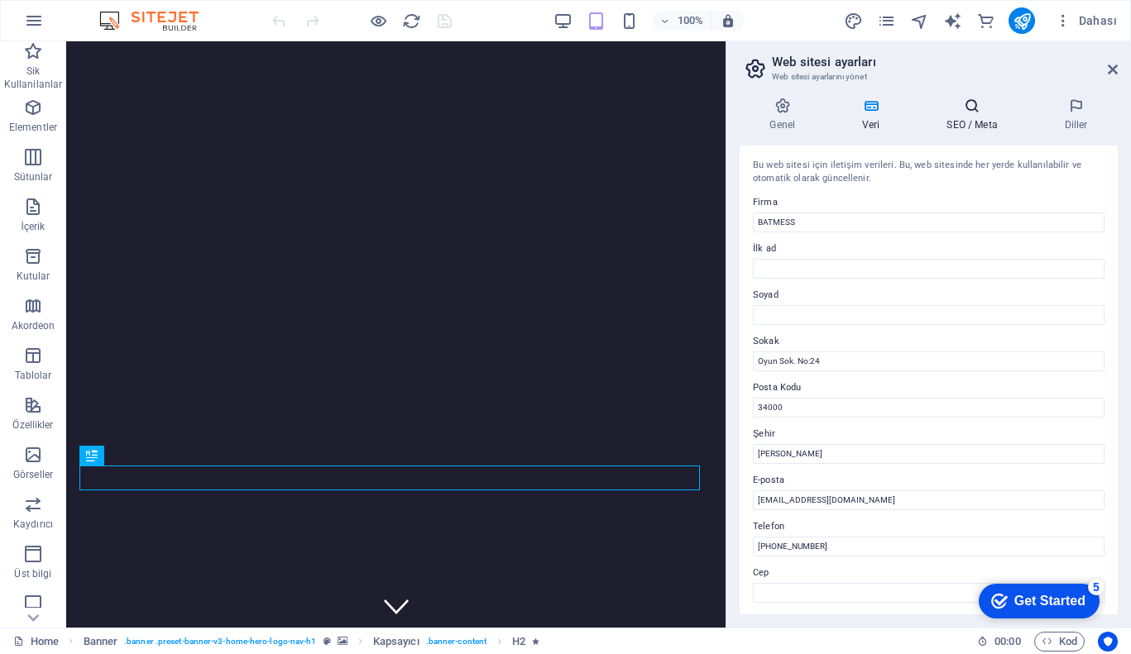
click at [967, 127] on h4 "SEO / Meta" at bounding box center [975, 115] width 117 height 35
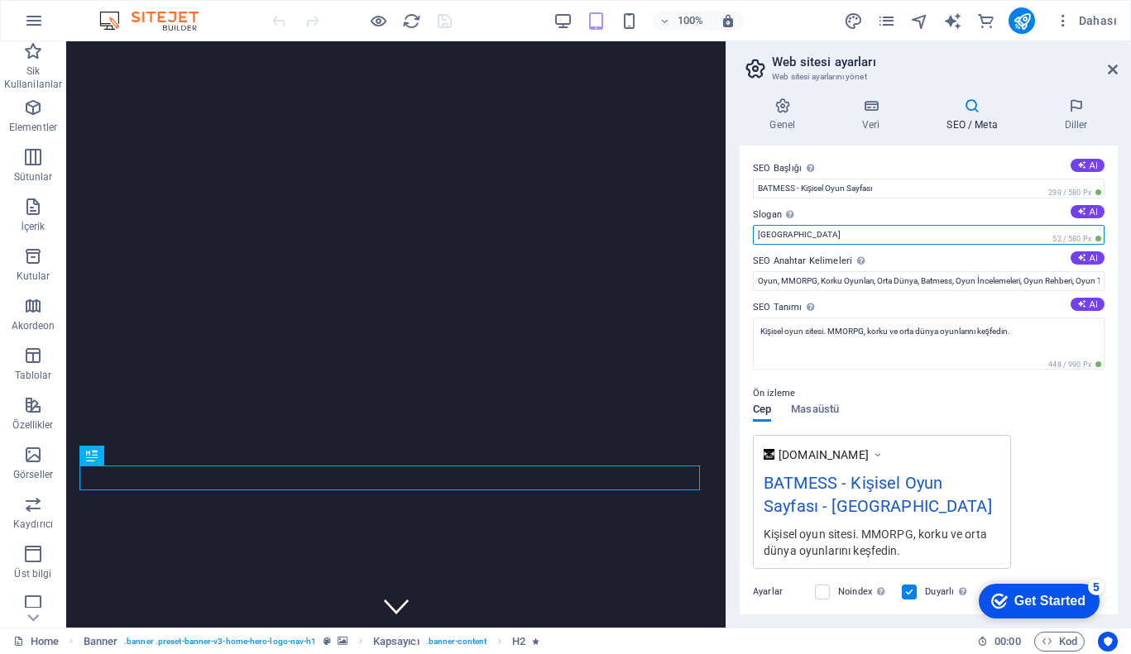
click at [796, 229] on input "Berlin" at bounding box center [929, 235] width 352 height 20
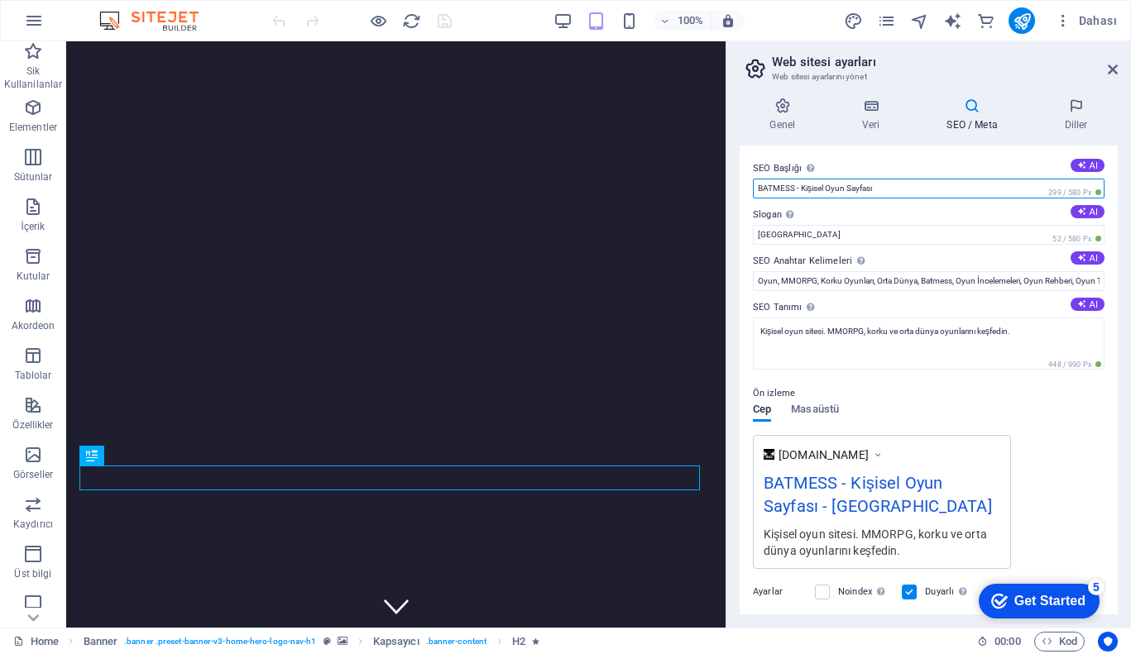
drag, startPoint x: 894, startPoint y: 193, endPoint x: 796, endPoint y: 184, distance: 98.8
click at [796, 184] on input "BATMESS - Kişisel Oyun Sayfası" at bounding box center [929, 189] width 352 height 20
type input "BATMESS"
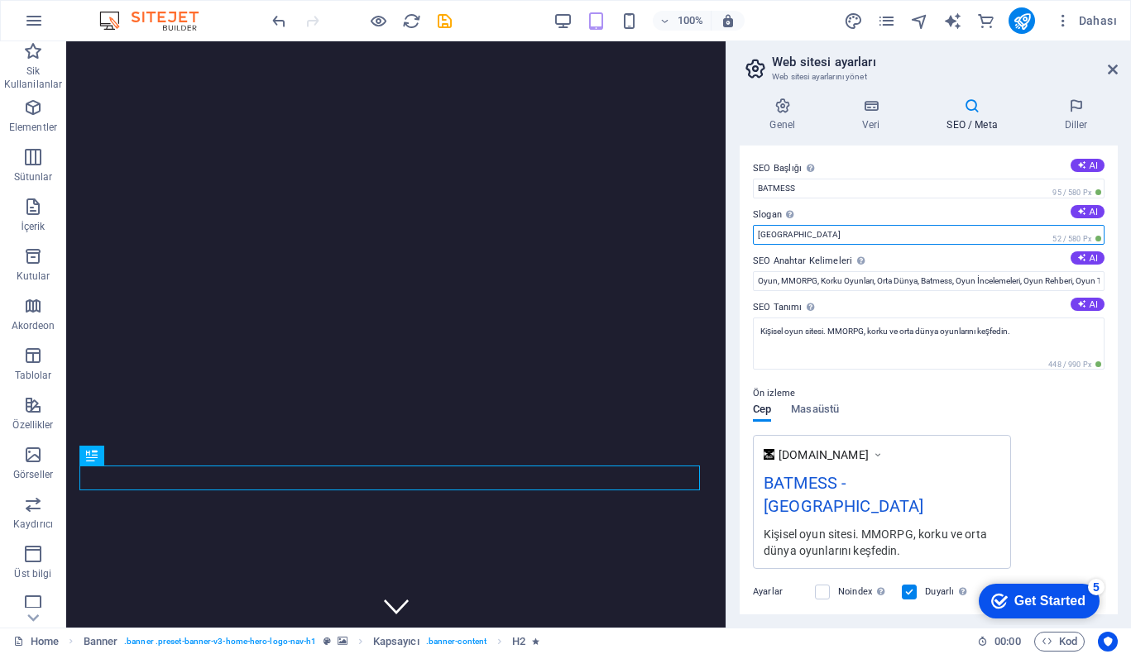
click at [801, 242] on input "Berlin" at bounding box center [929, 235] width 352 height 20
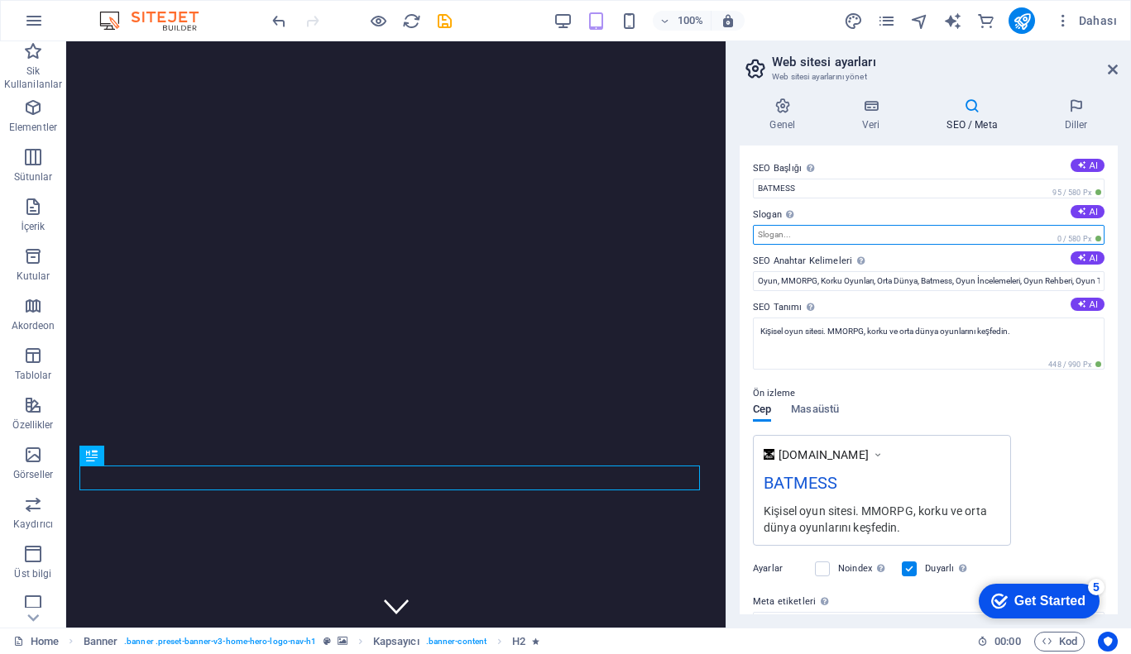
type input "o"
type input "O"
type input "R"
type input "B"
type input "RoB"
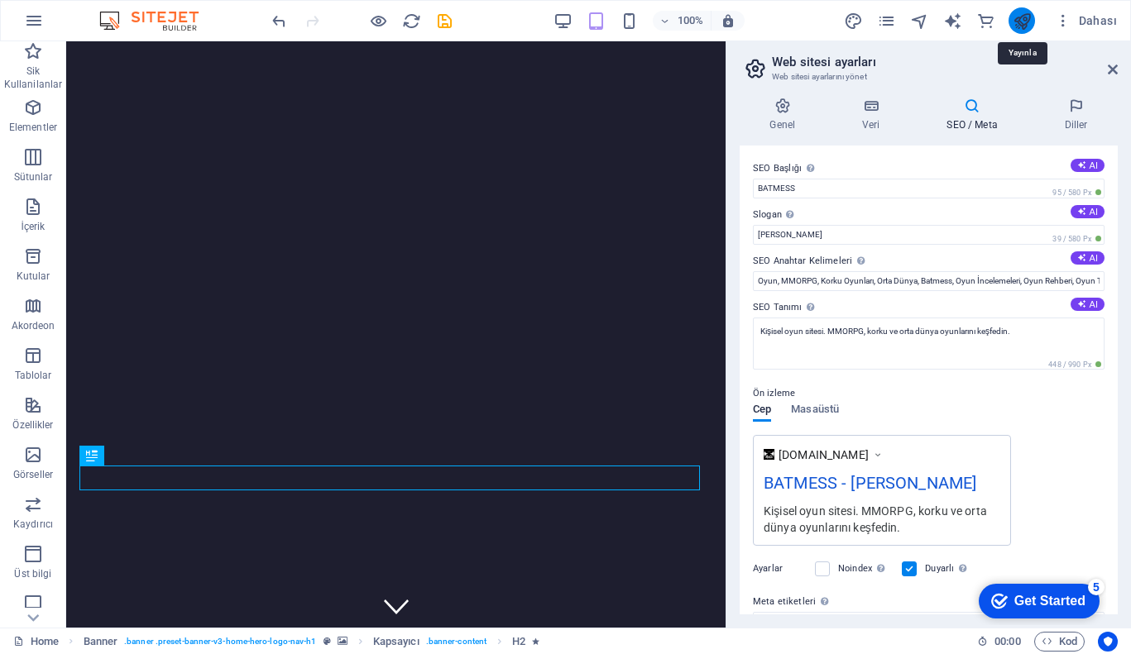
click at [1025, 23] on icon "publish" at bounding box center [1022, 21] width 19 height 19
